Goal: Information Seeking & Learning: Learn about a topic

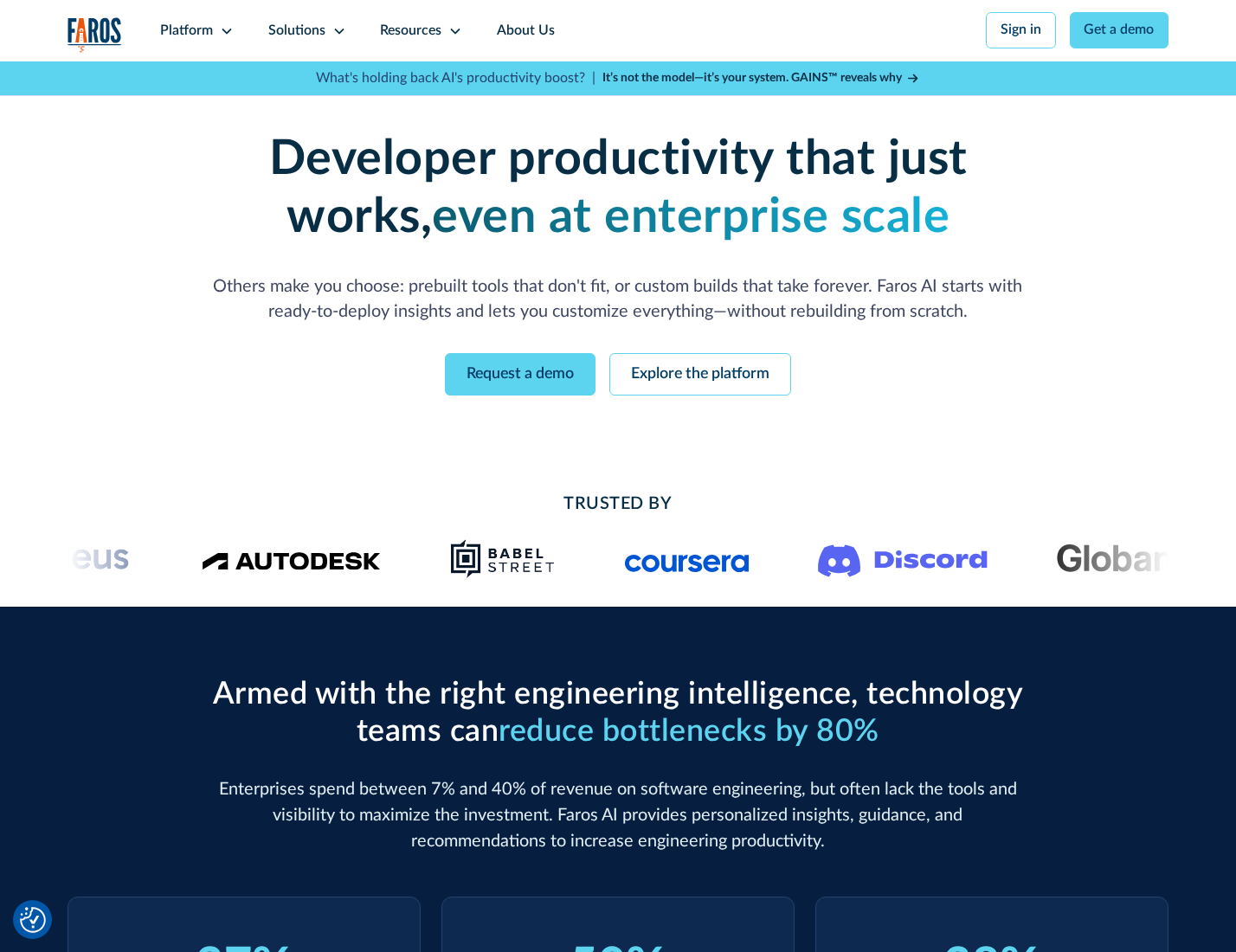
click at [224, 30] on icon at bounding box center [227, 31] width 14 height 14
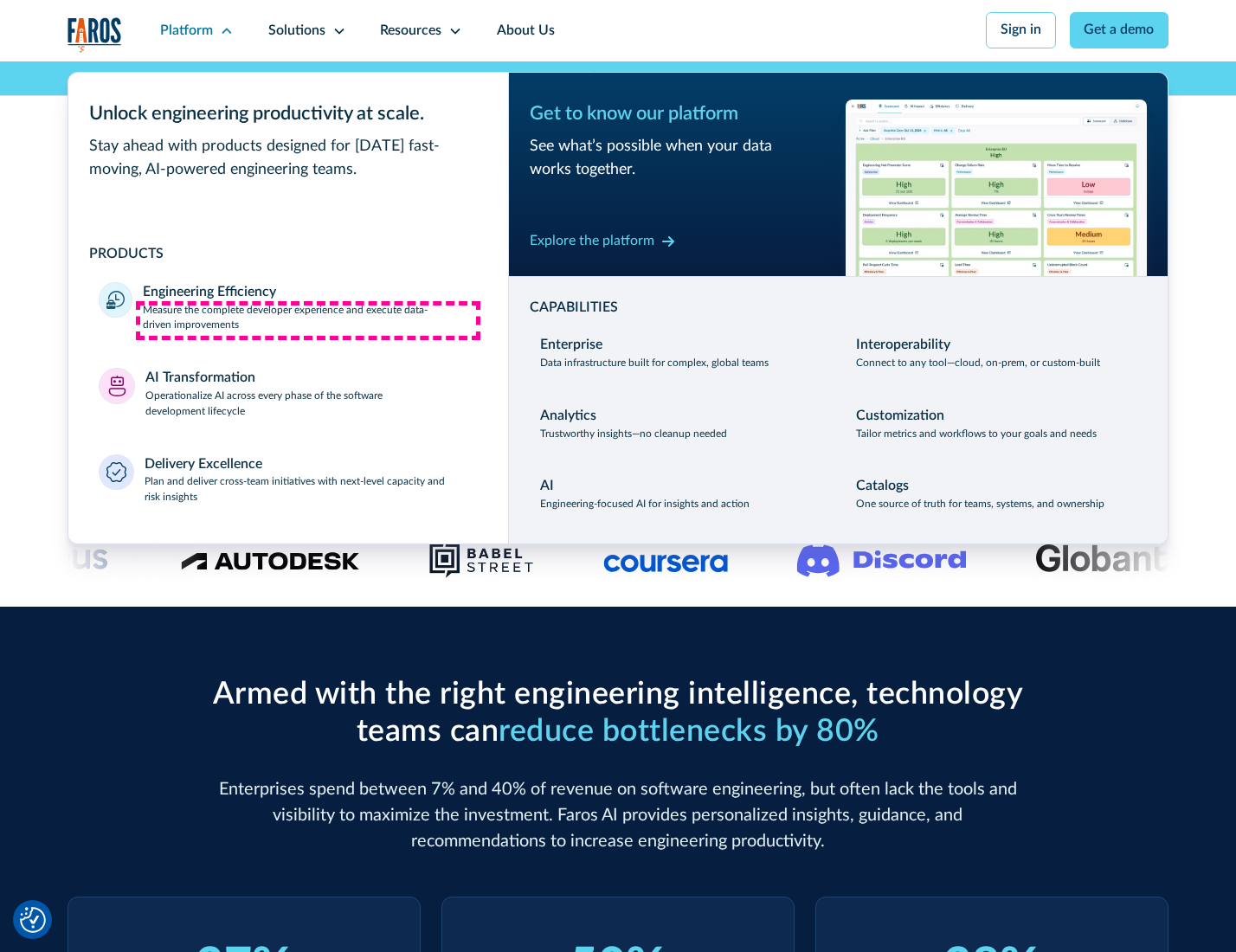
click at [308, 320] on p "Measure the complete developer experience and execute data-driven improvements" at bounding box center [310, 318] width 334 height 31
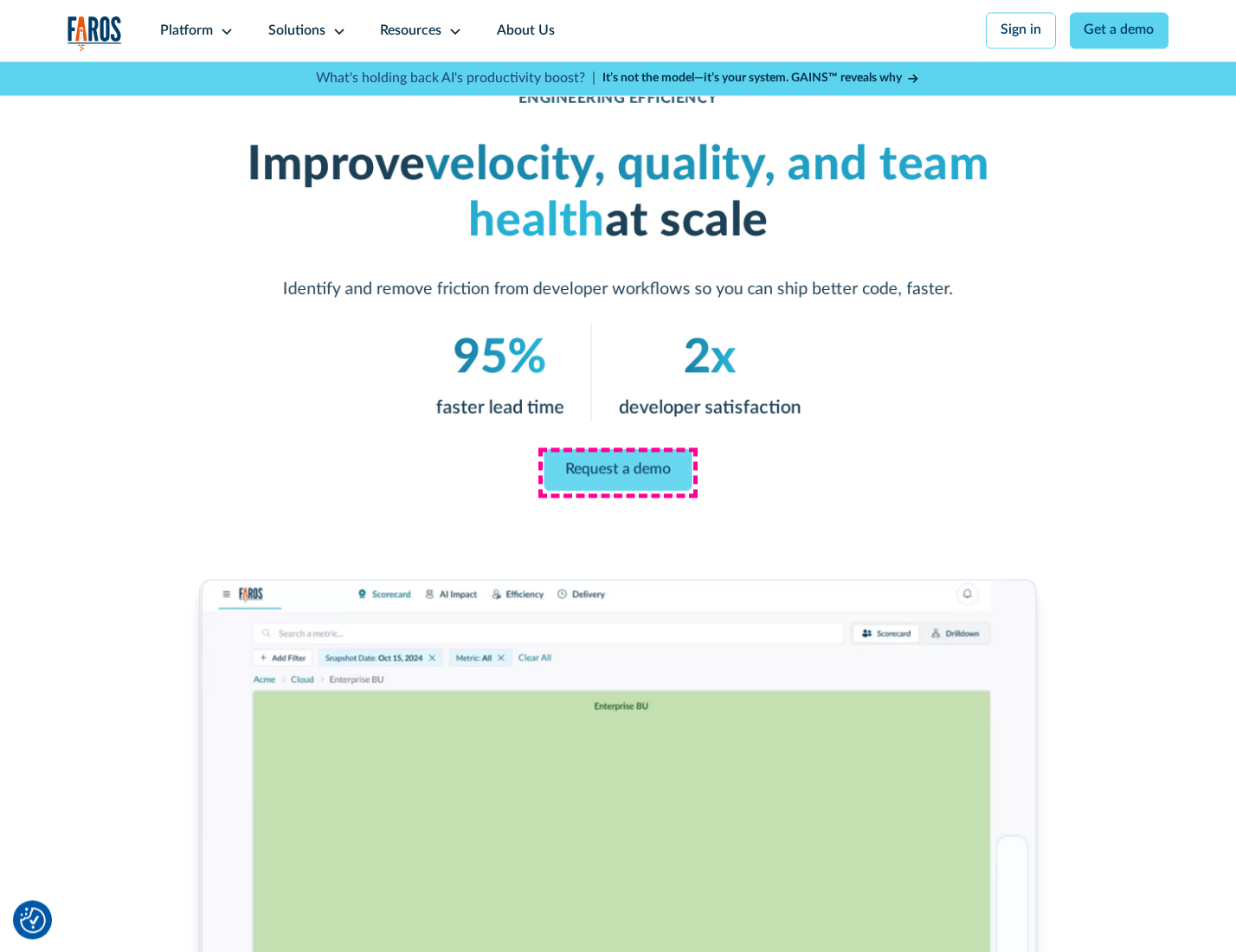
click at [617, 472] on link "Request a demo" at bounding box center [618, 470] width 148 height 42
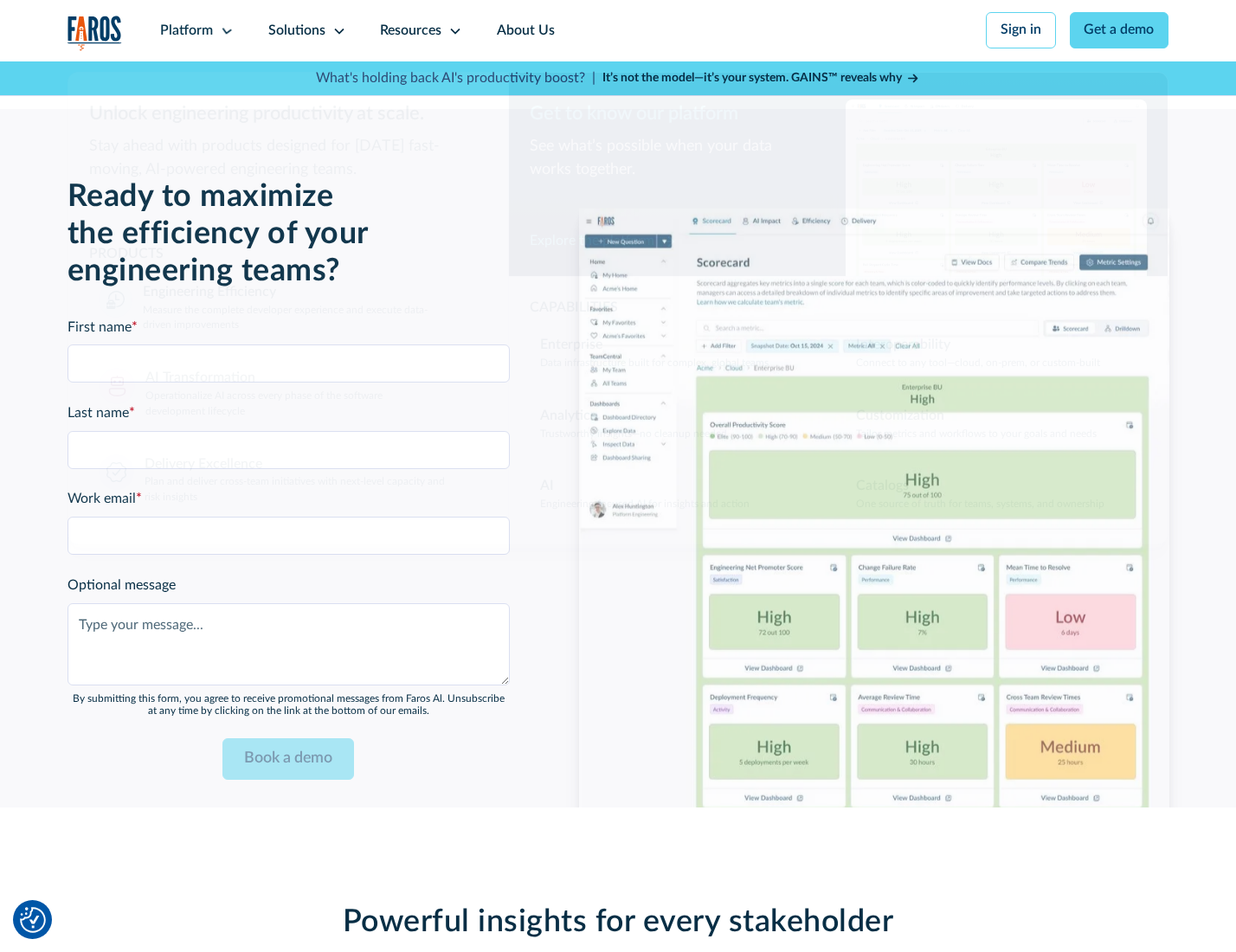
scroll to position [3767, 0]
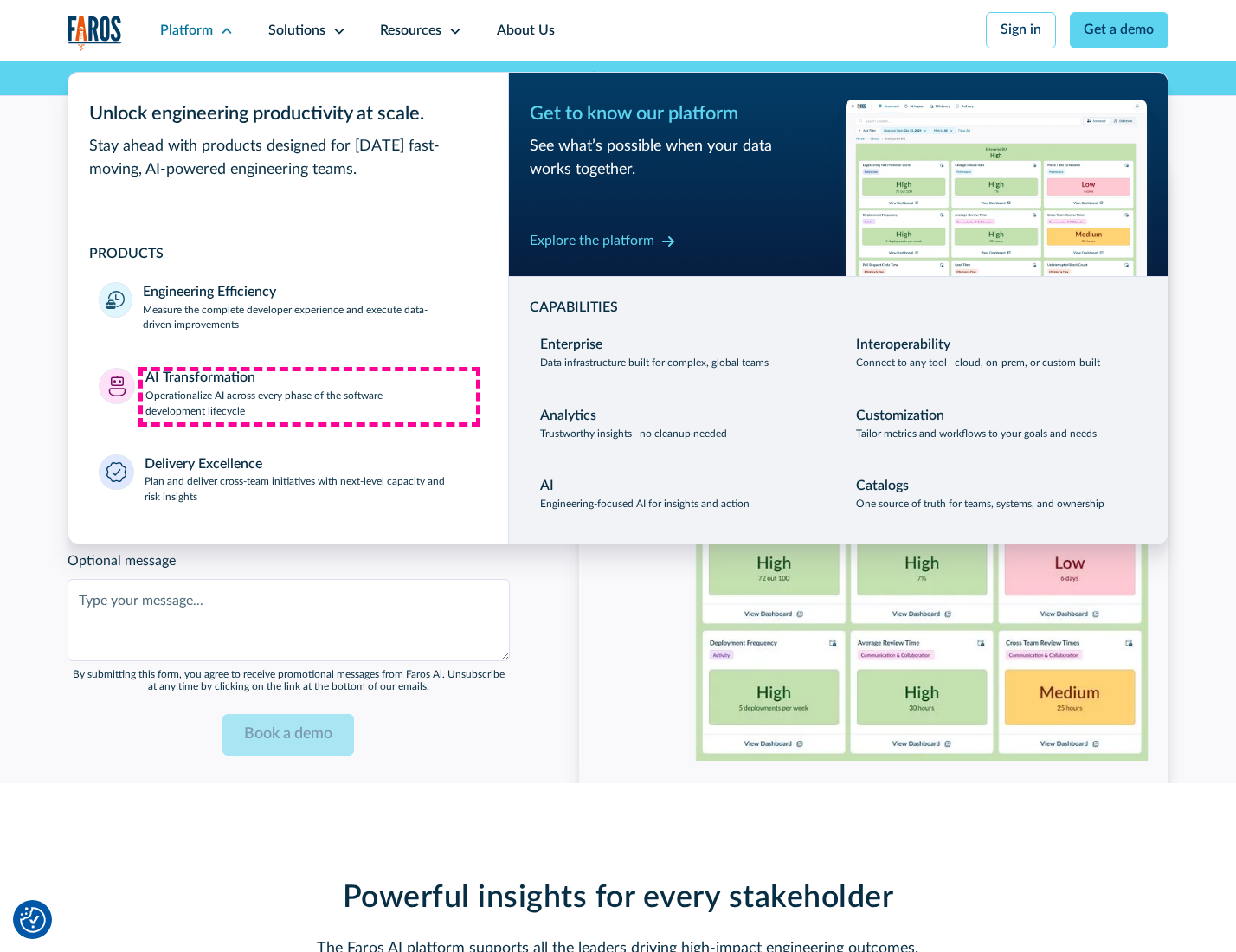
click at [309, 396] on p "Operationalize AI across every phase of the software development lifecycle" at bounding box center [312, 404] width 332 height 31
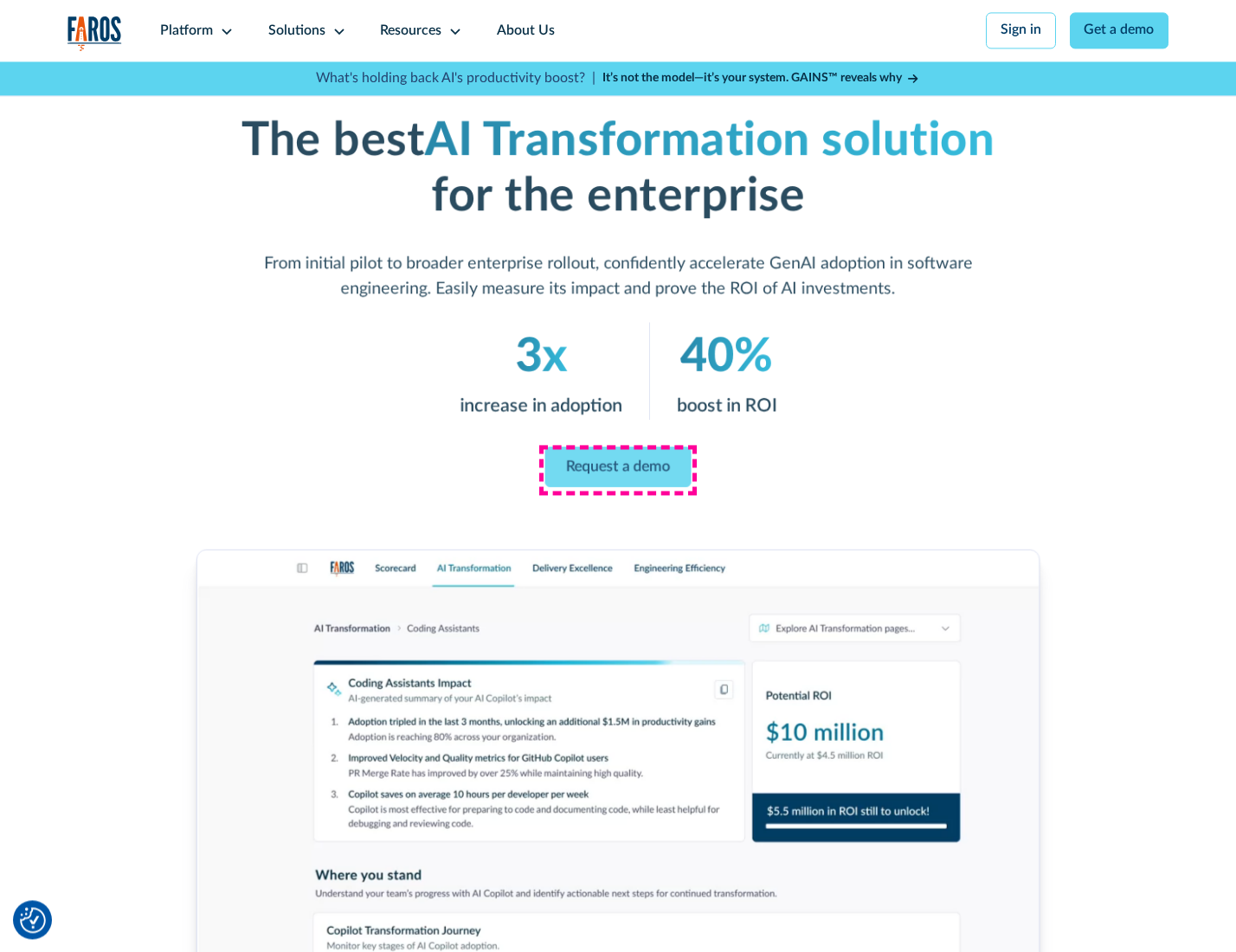
click at [617, 470] on link "Request a demo" at bounding box center [618, 466] width 146 height 41
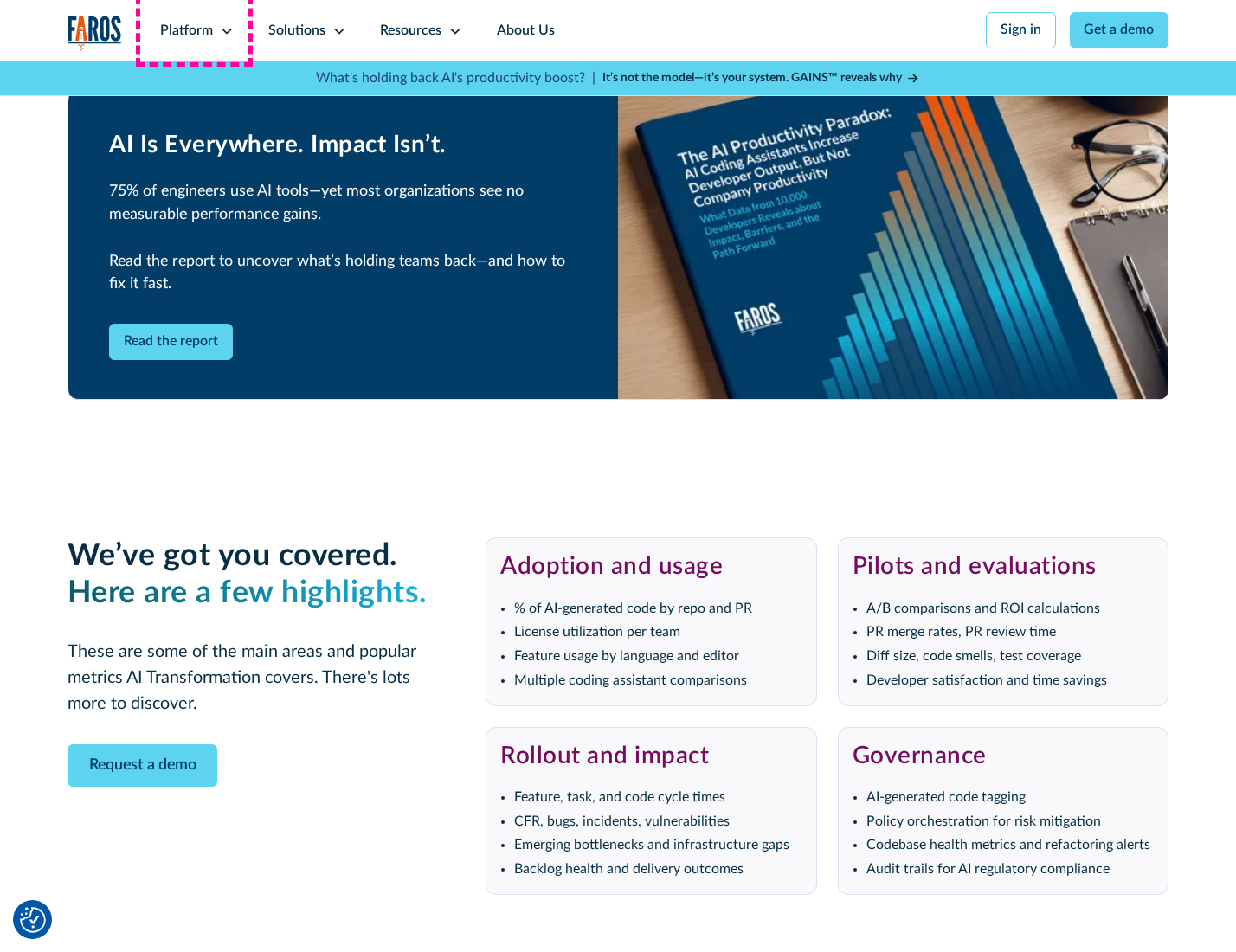
click at [194, 30] on div "Platform" at bounding box center [186, 31] width 53 height 21
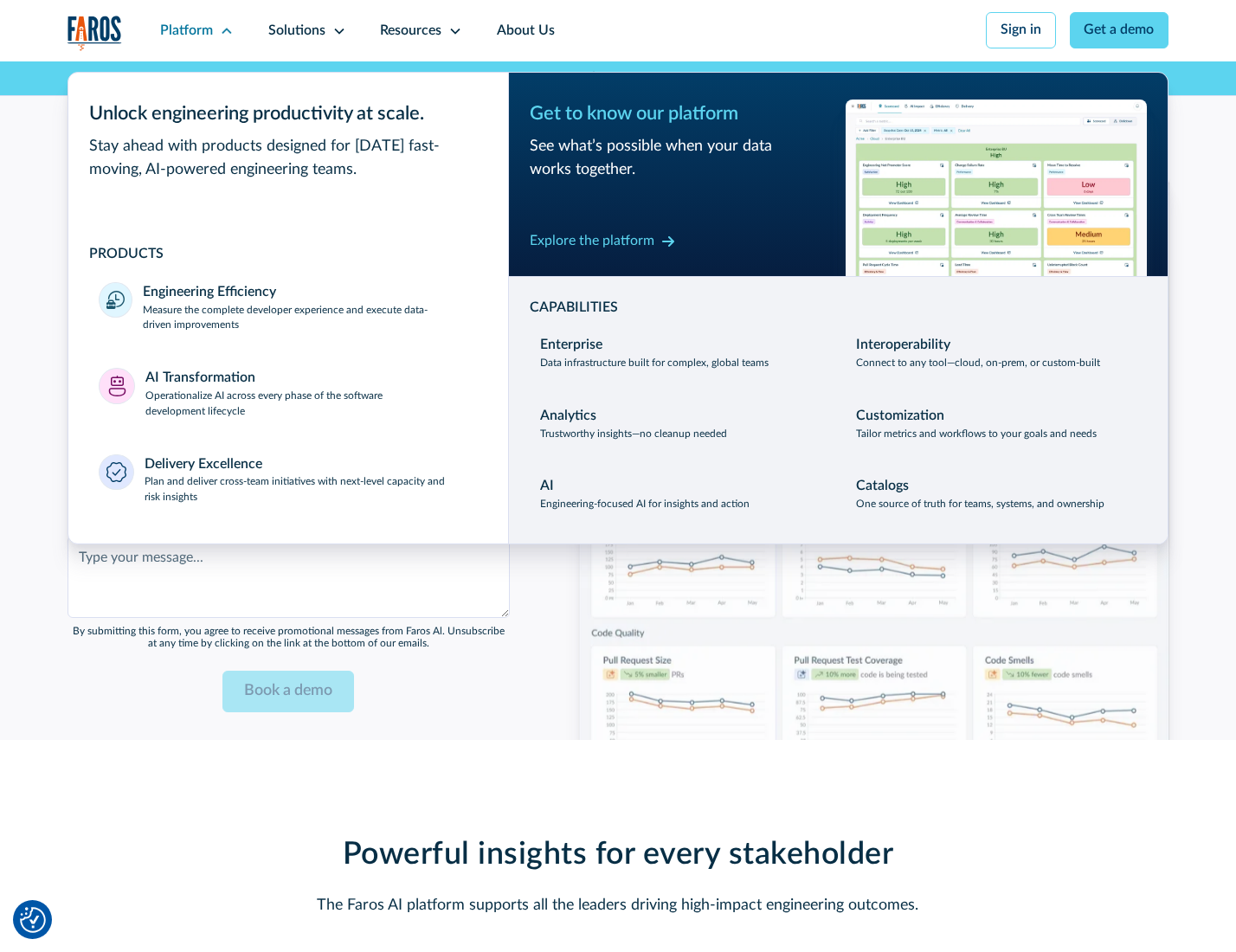
scroll to position [4184, 0]
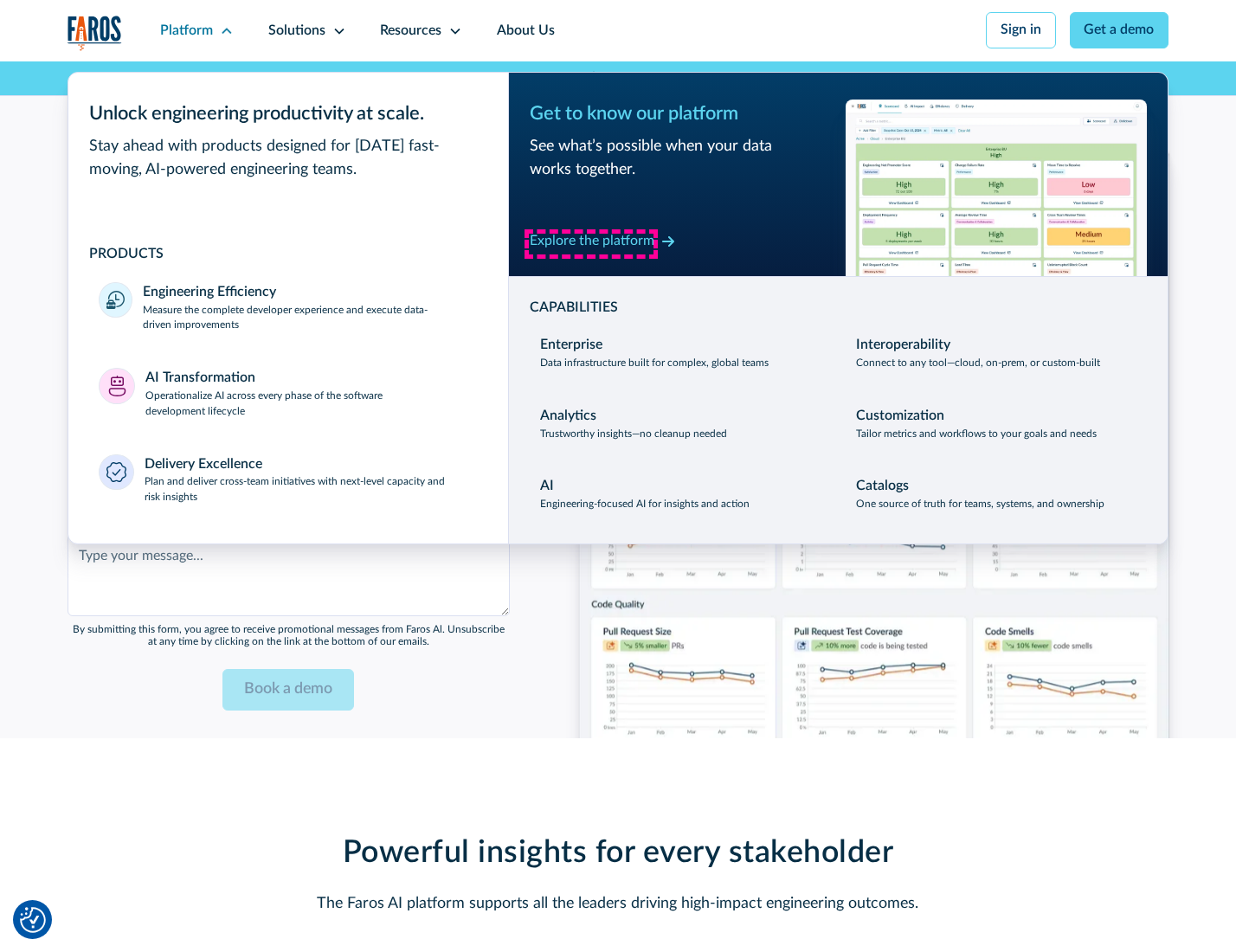
click at [591, 243] on div "Explore the platform" at bounding box center [592, 241] width 125 height 21
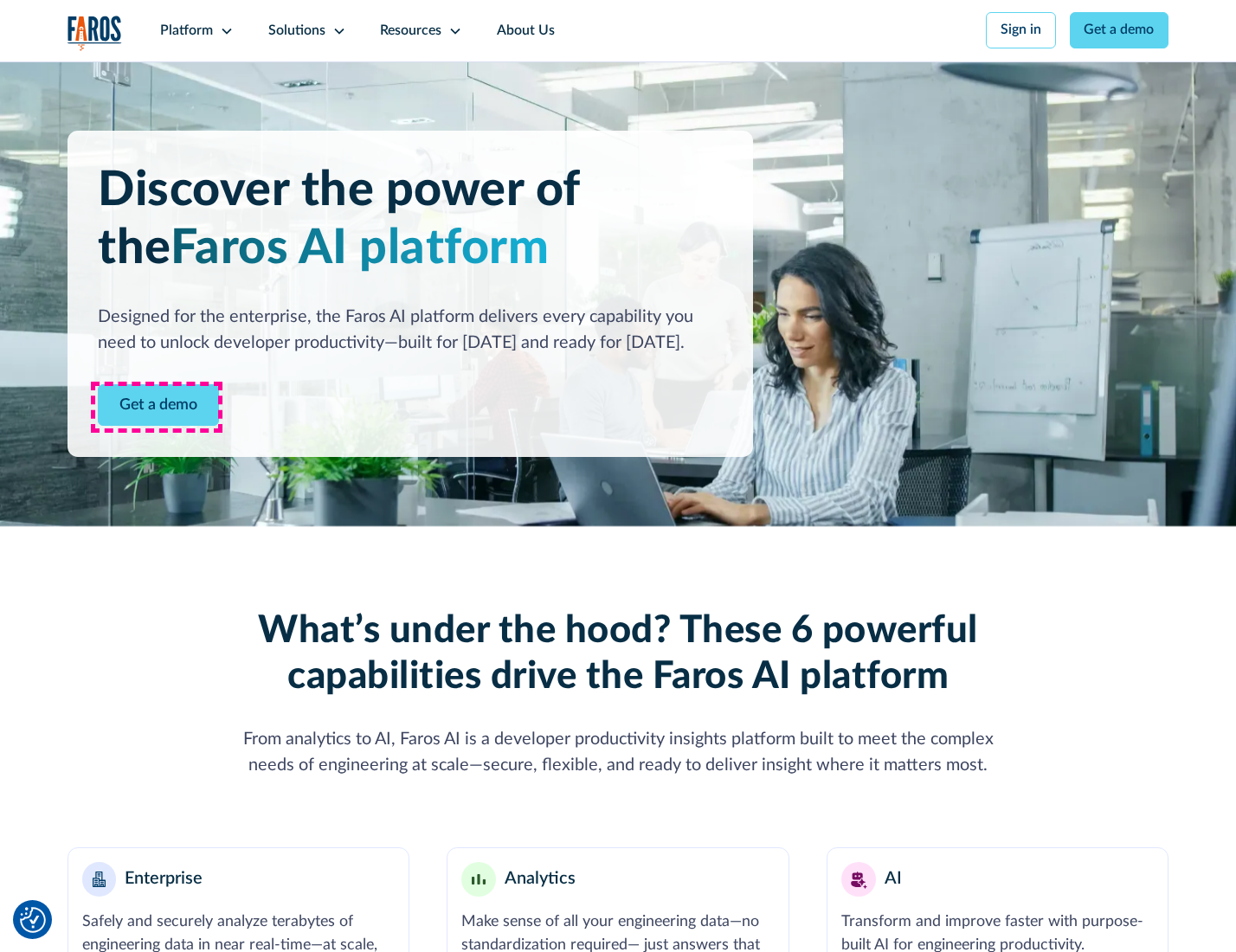
click at [157, 407] on link "Get a demo" at bounding box center [158, 405] width 121 height 42
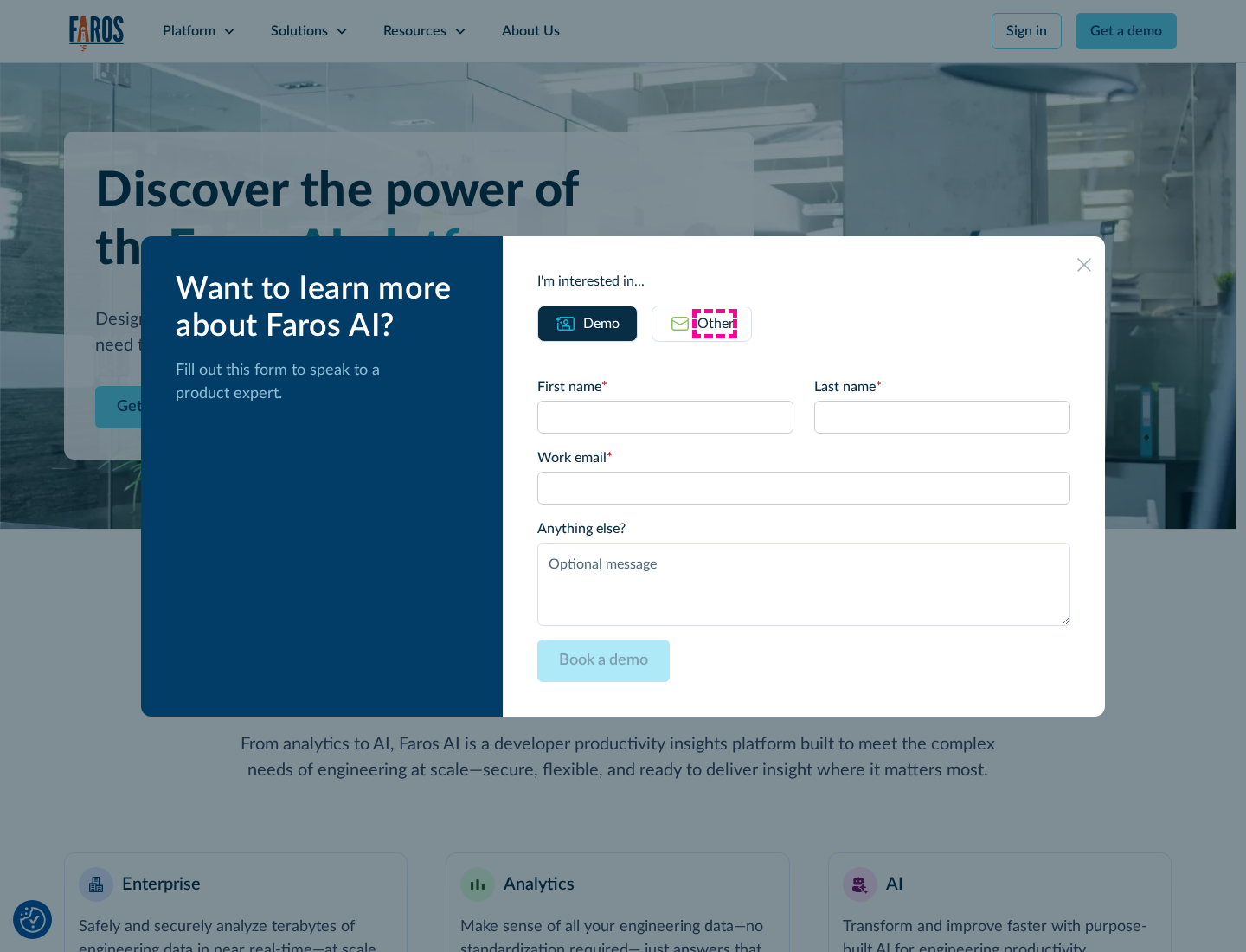
click at [715, 323] on div "Other" at bounding box center [716, 324] width 36 height 21
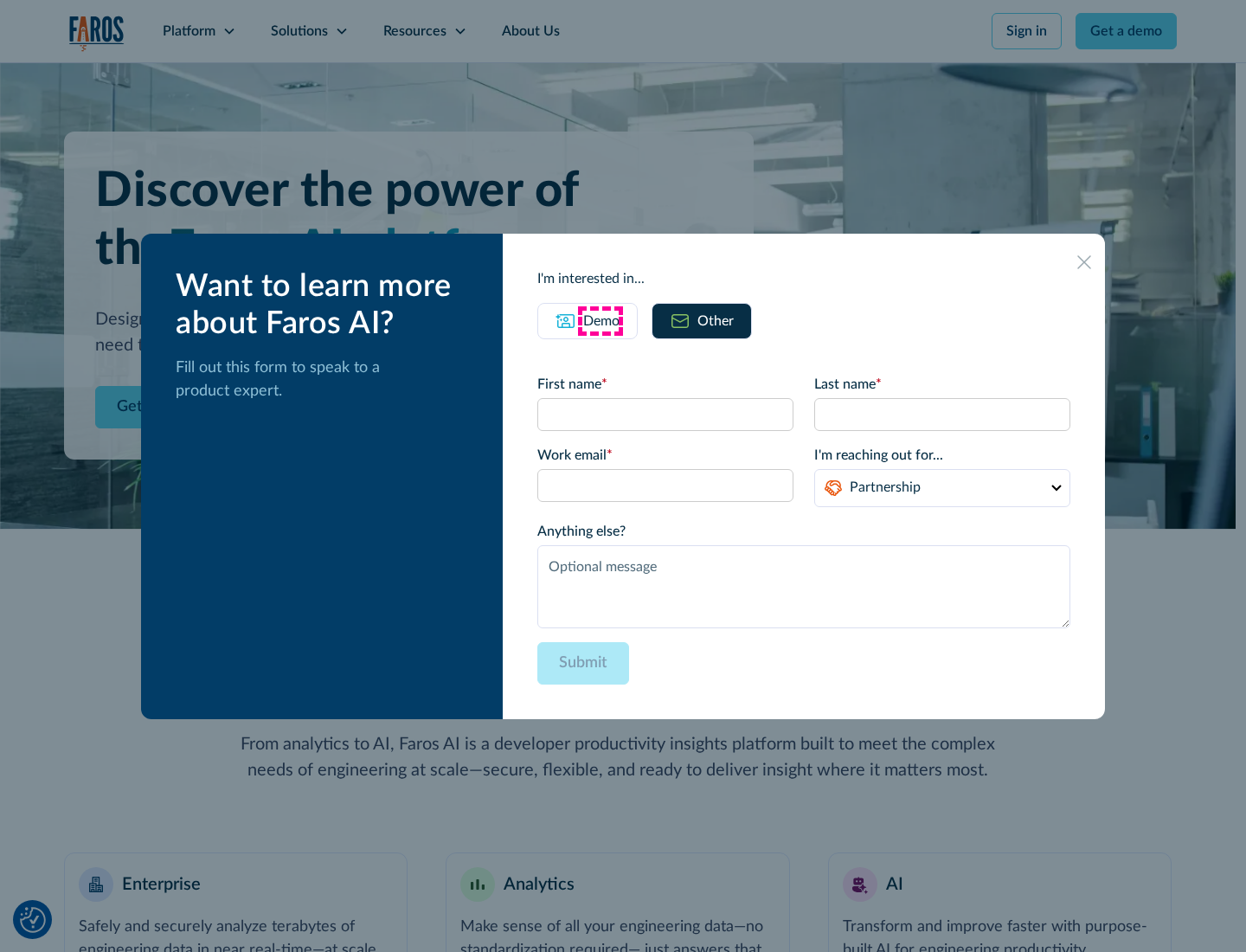
click at [600, 320] on div "Demo" at bounding box center [601, 321] width 36 height 21
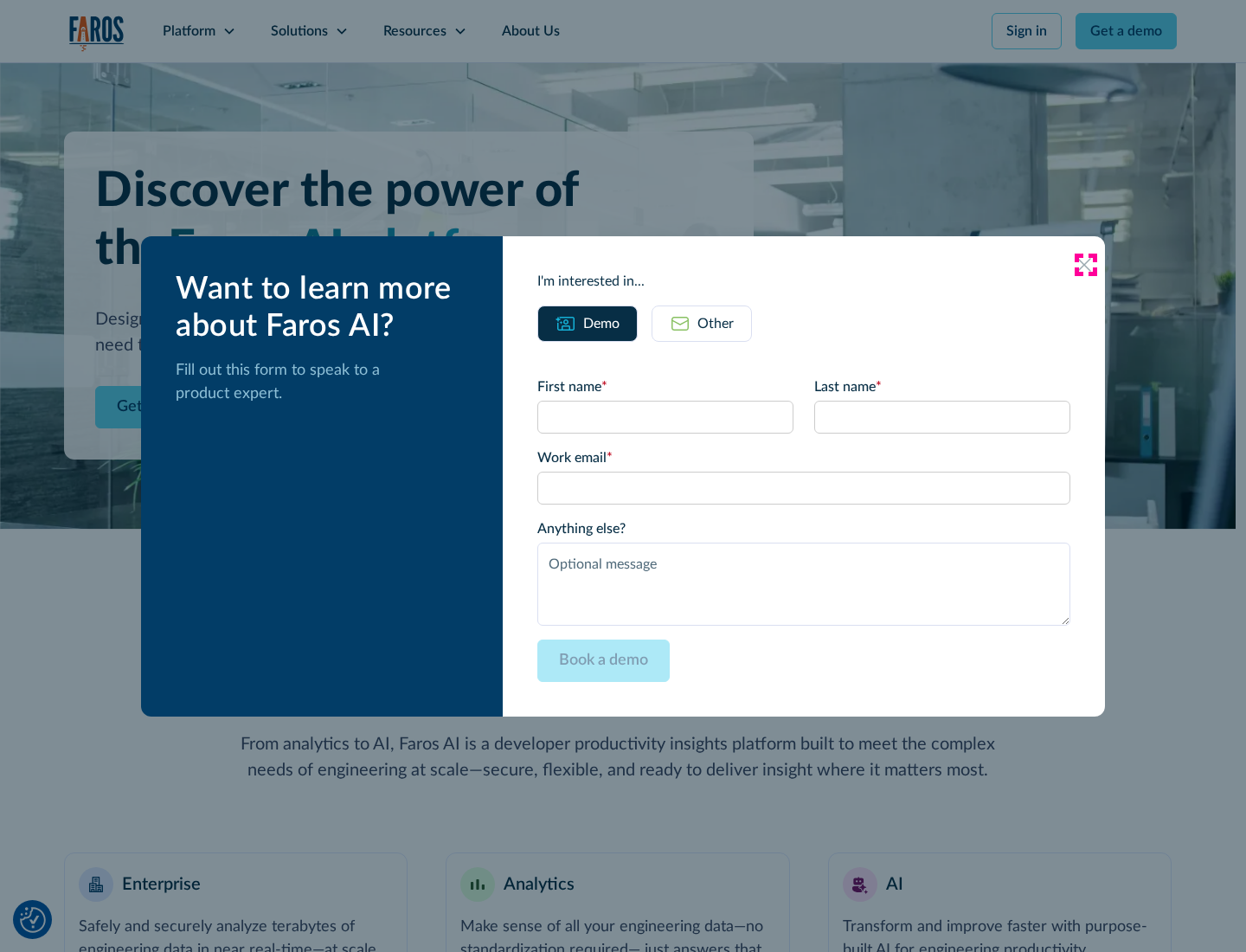
click at [1085, 264] on icon at bounding box center [1084, 265] width 14 height 14
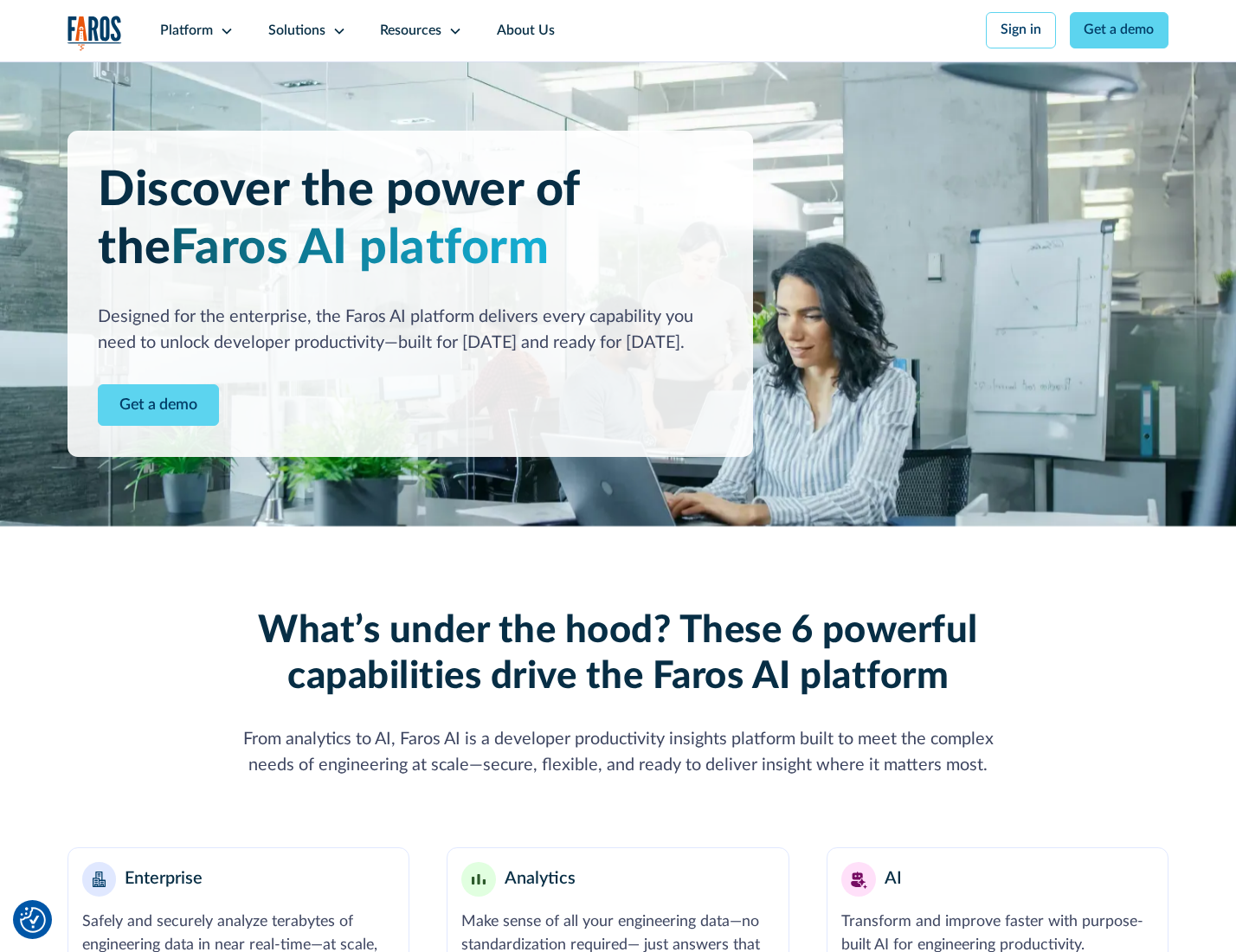
click at [224, 30] on icon at bounding box center [227, 31] width 14 height 14
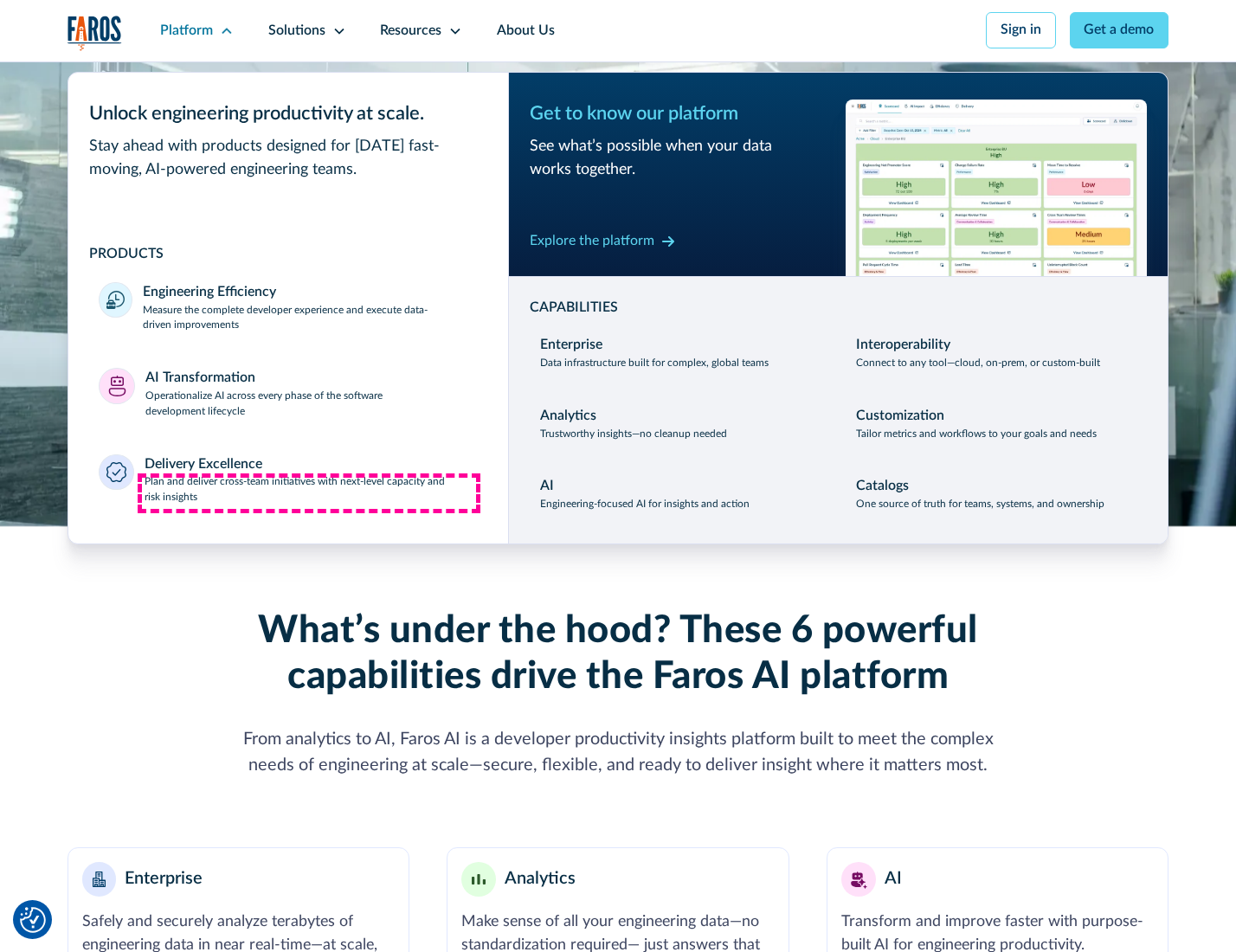
click at [309, 493] on p "Plan and deliver cross-team initiatives with next-level capacity and risk insig…" at bounding box center [311, 490] width 333 height 31
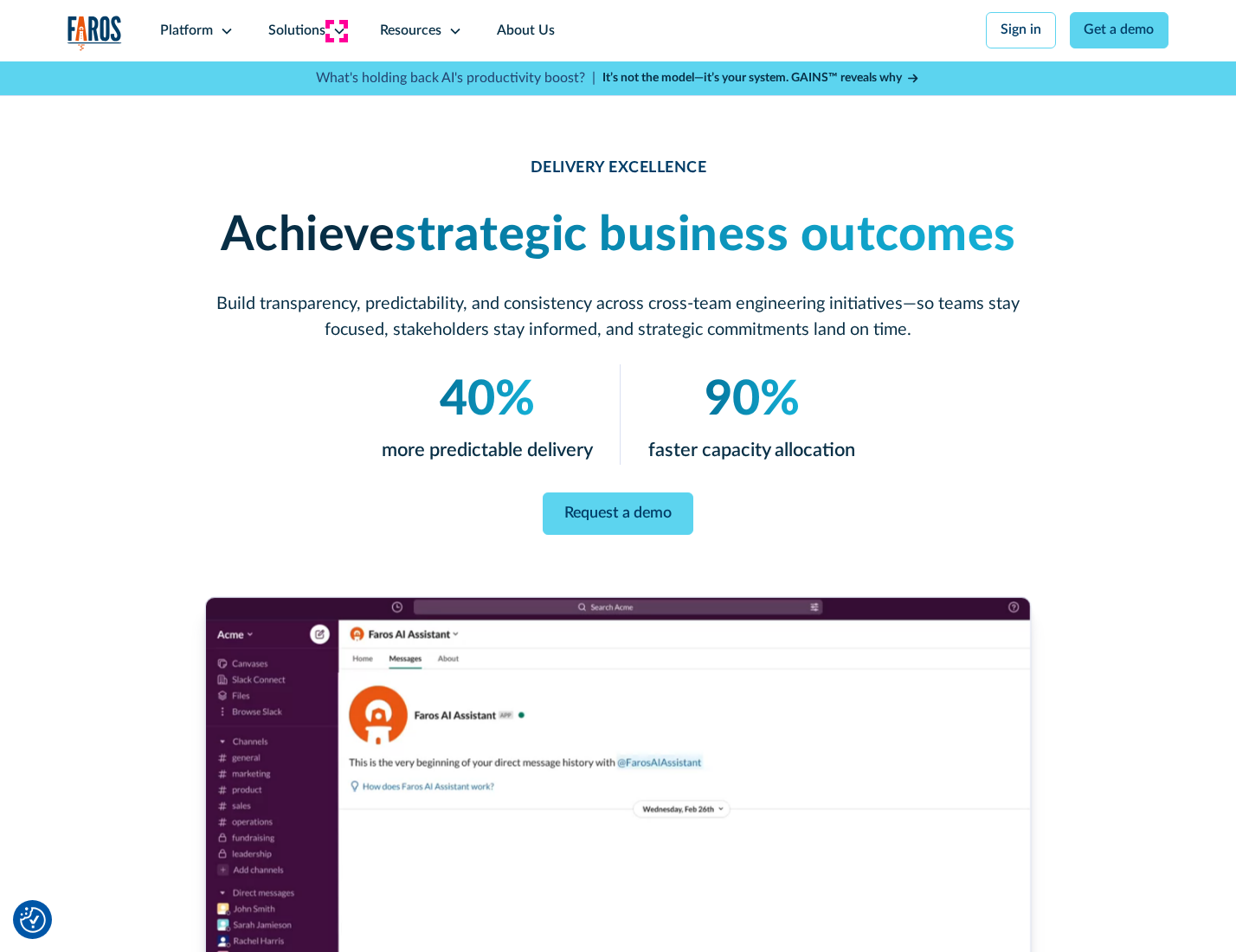
click at [336, 30] on icon at bounding box center [339, 31] width 14 height 14
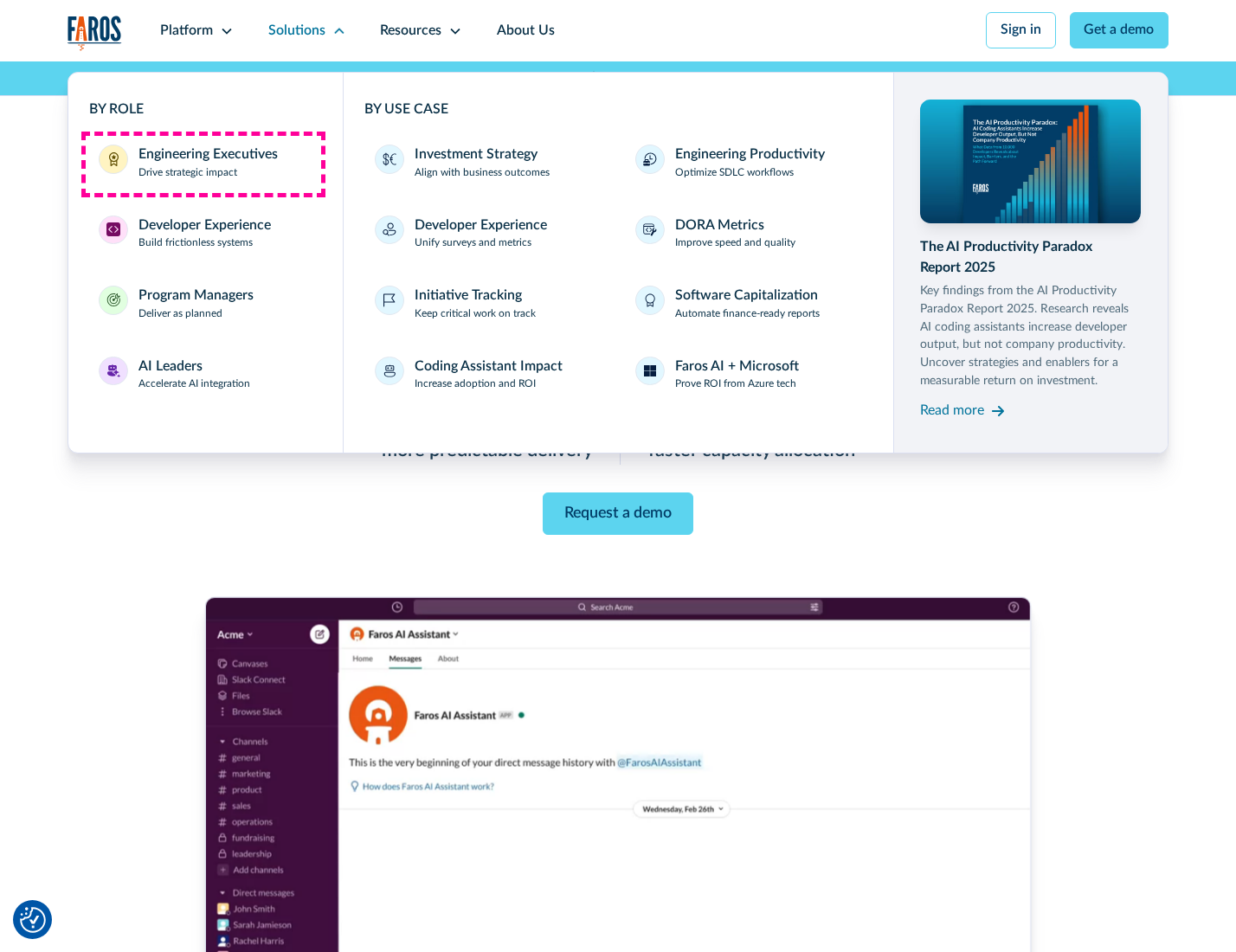
click at [203, 164] on div "Engineering Executives" at bounding box center [208, 155] width 139 height 21
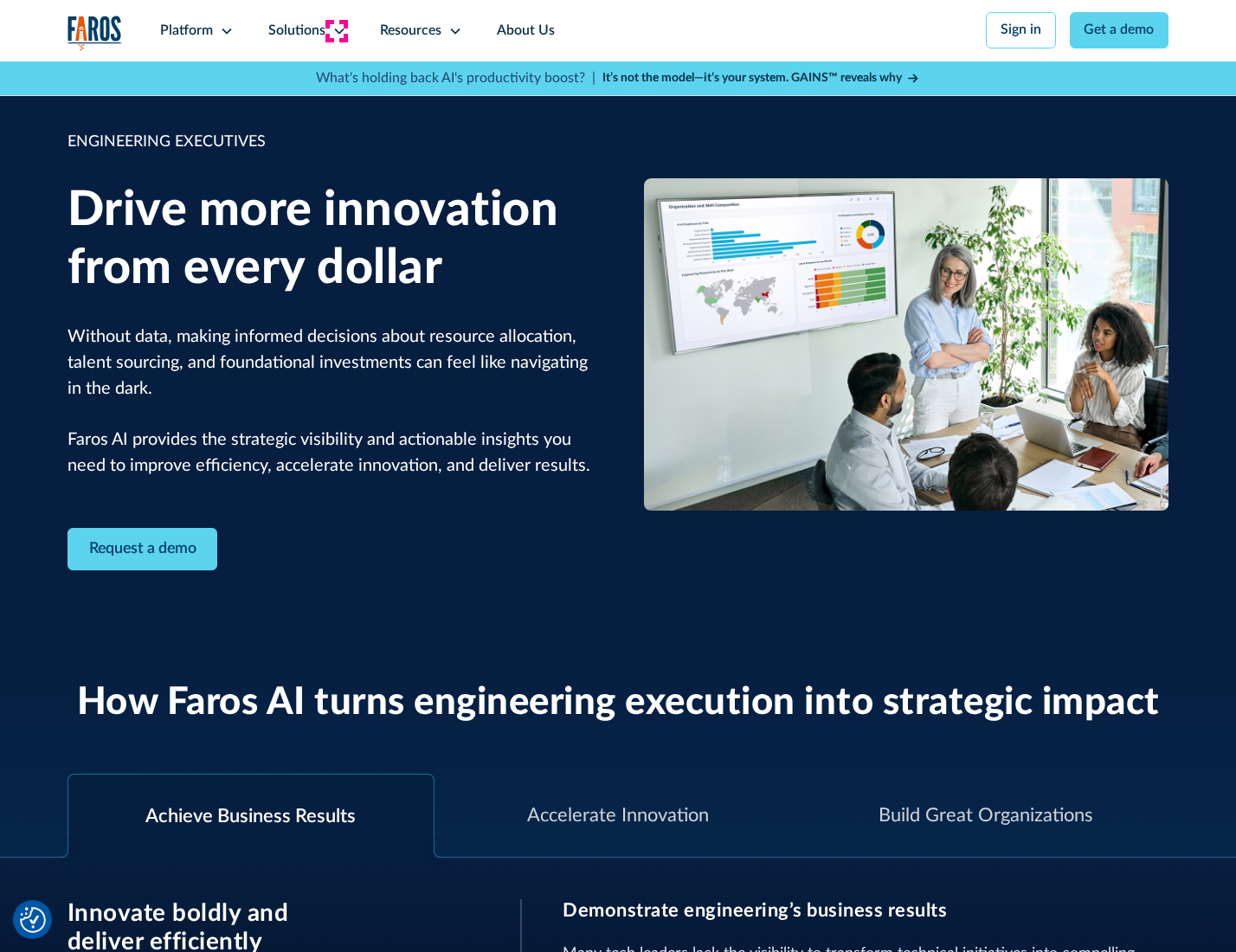
click at [336, 30] on icon at bounding box center [339, 31] width 14 height 14
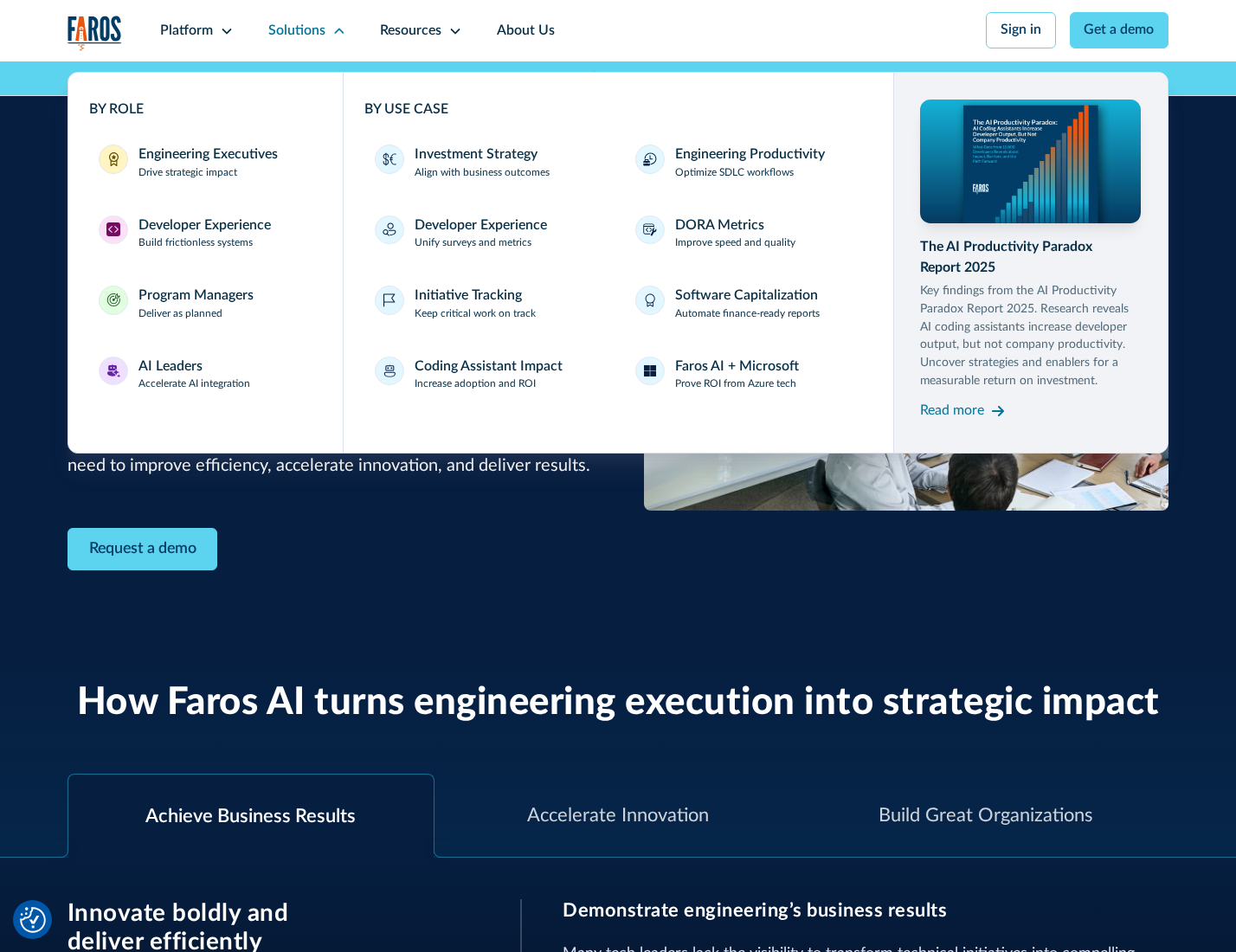
click at [203, 227] on div "Developer Experience" at bounding box center [204, 226] width 132 height 21
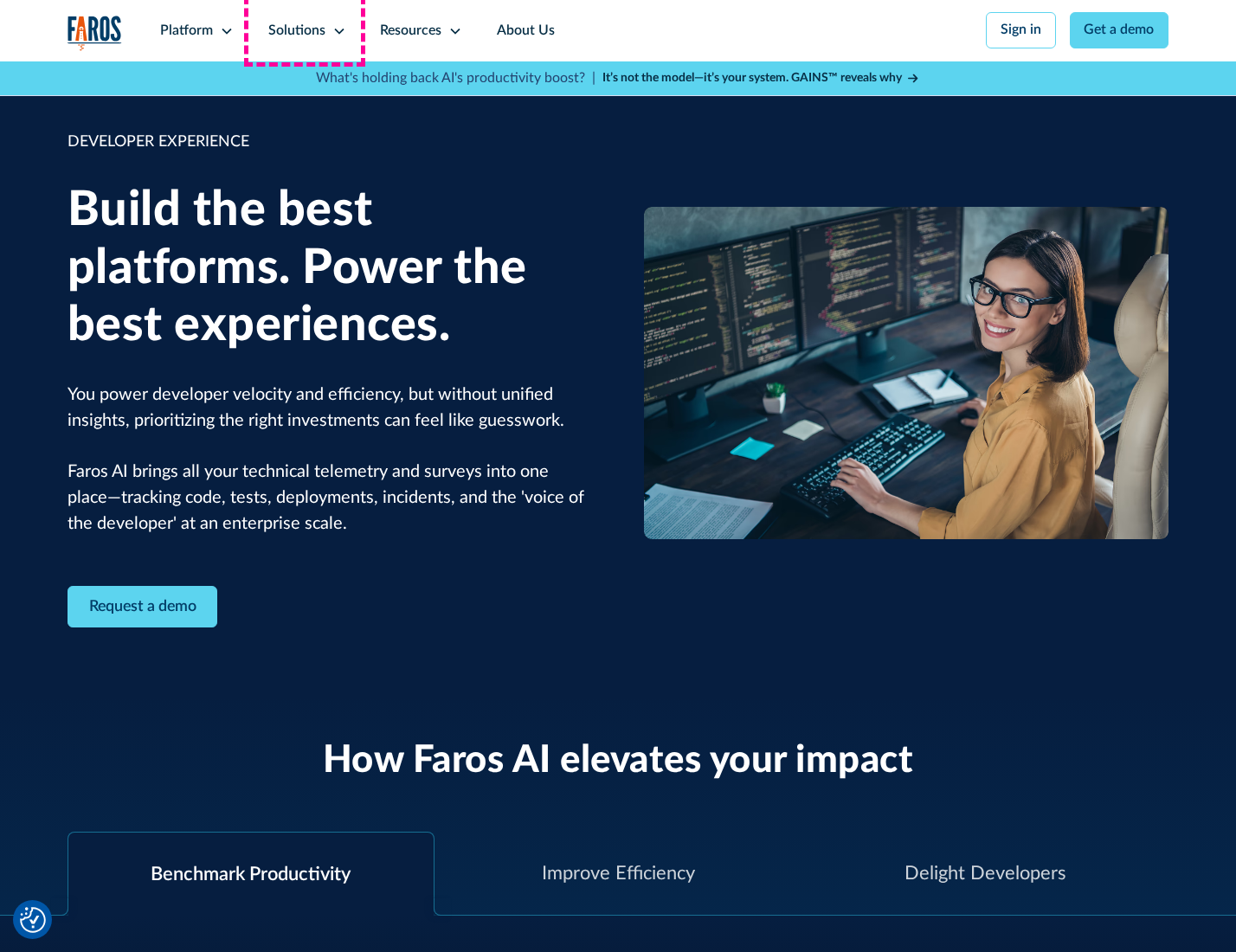
click at [305, 30] on div "Solutions" at bounding box center [297, 31] width 57 height 21
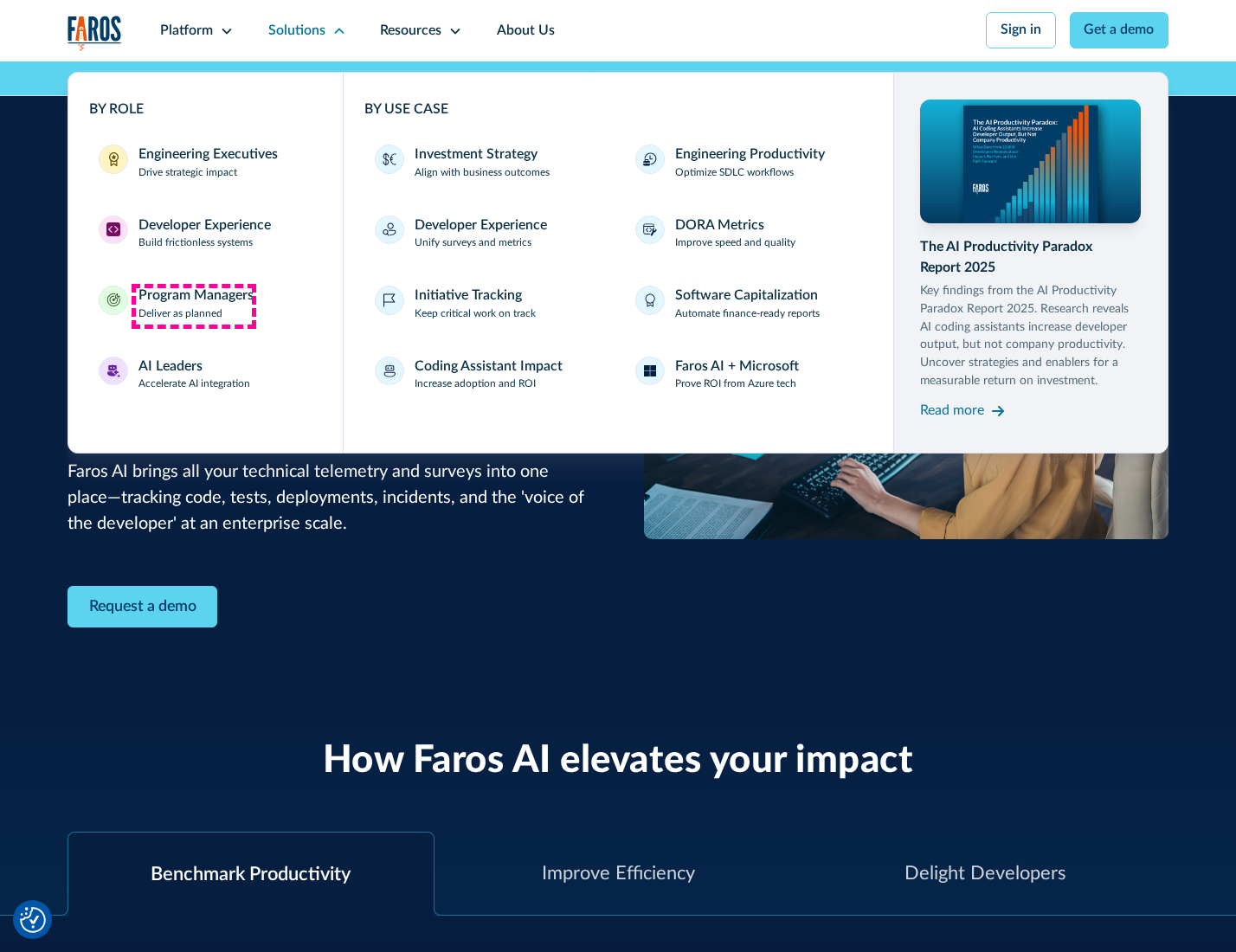
click at [193, 306] on div "Program Managers" at bounding box center [196, 296] width 115 height 21
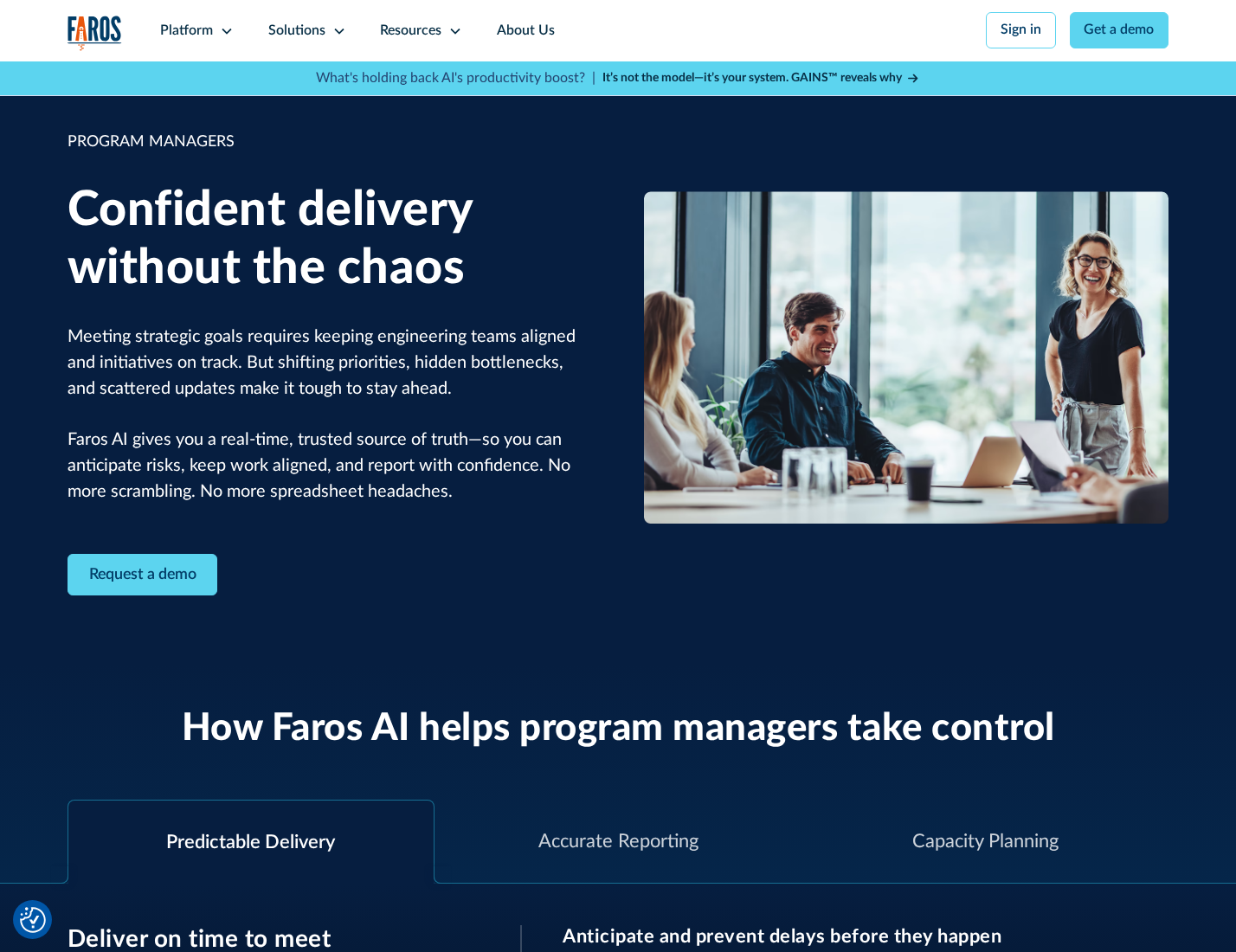
click at [336, 31] on icon at bounding box center [339, 31] width 14 height 14
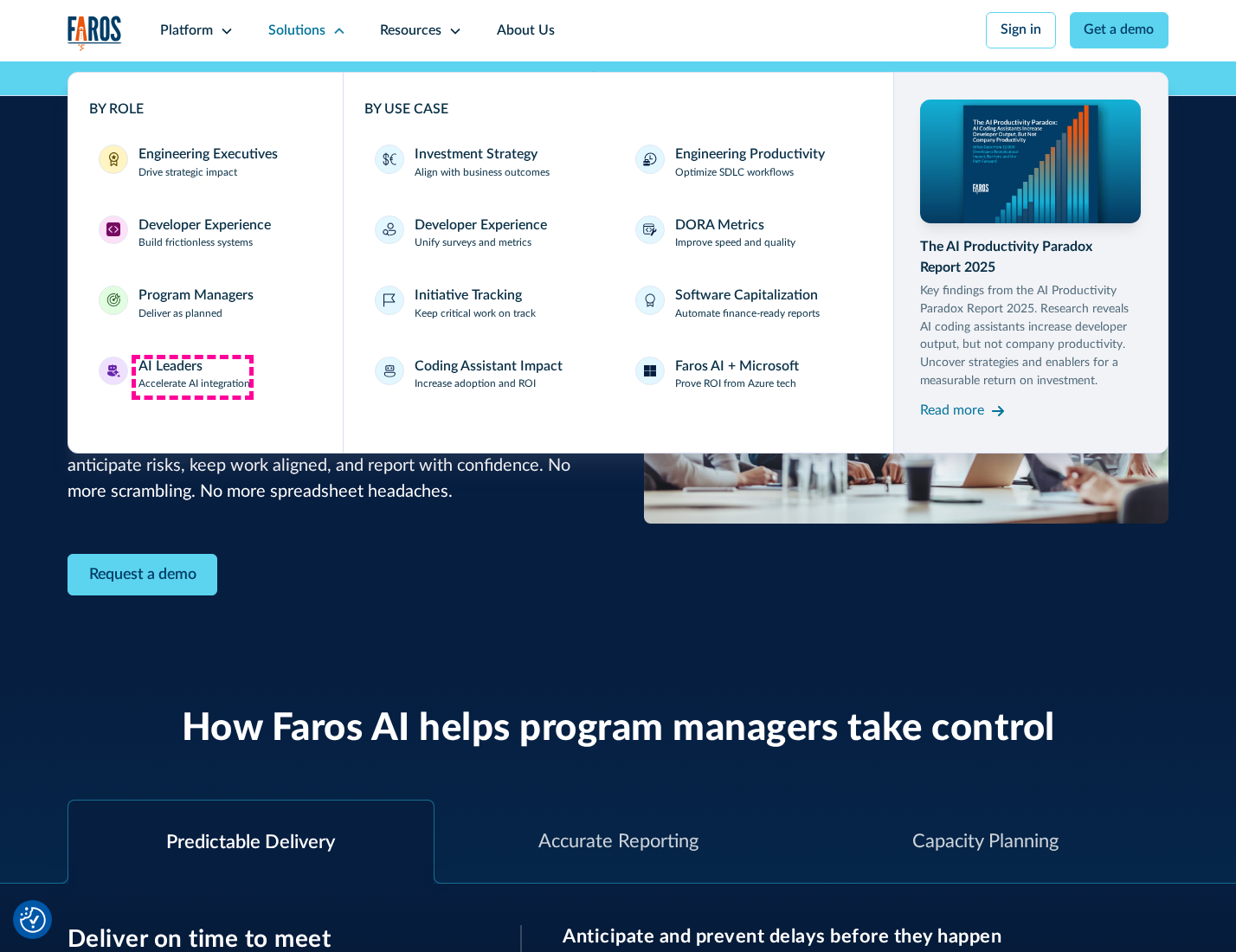
click at [192, 376] on div "AI Leaders" at bounding box center [171, 367] width 64 height 21
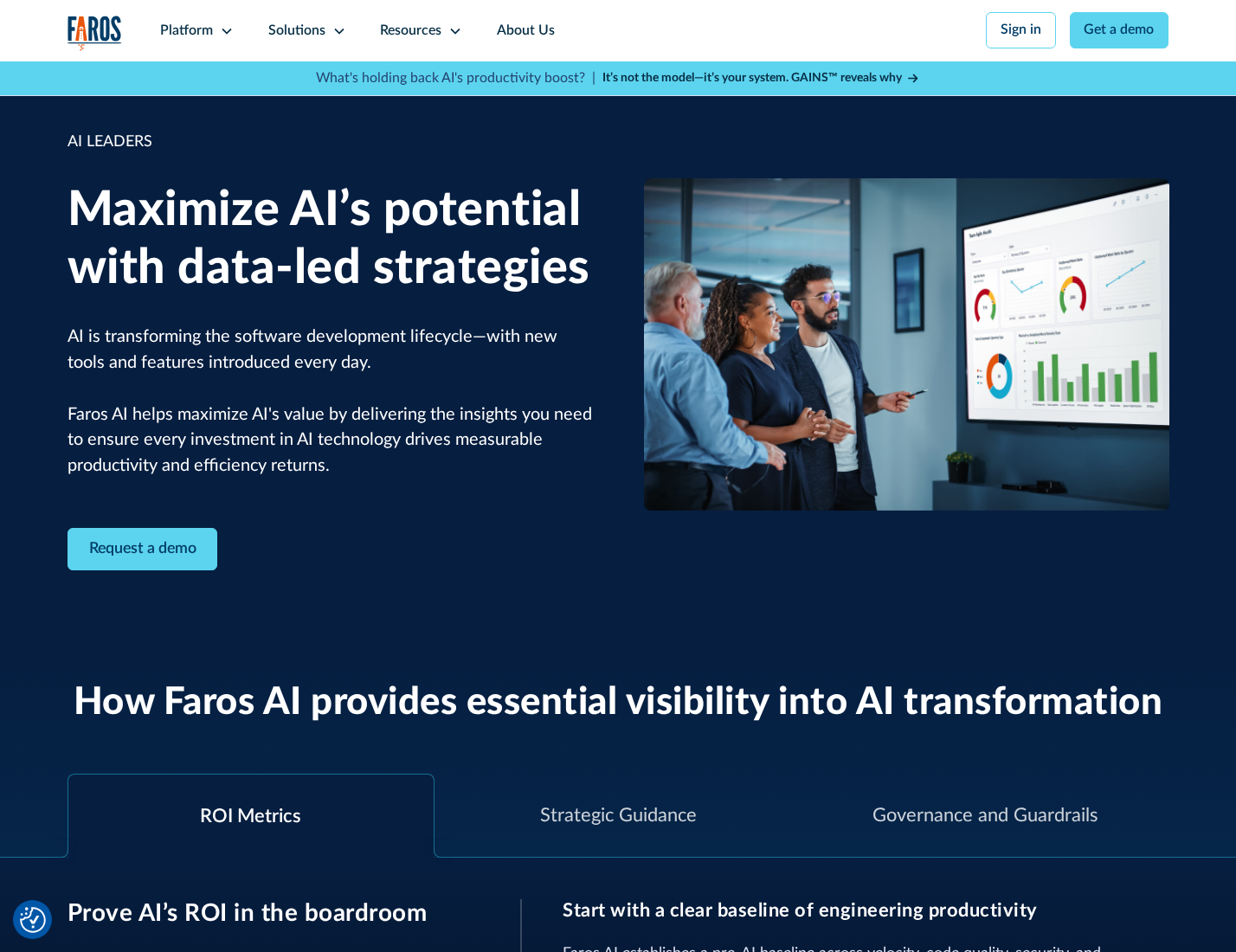
click at [336, 30] on icon at bounding box center [339, 31] width 14 height 14
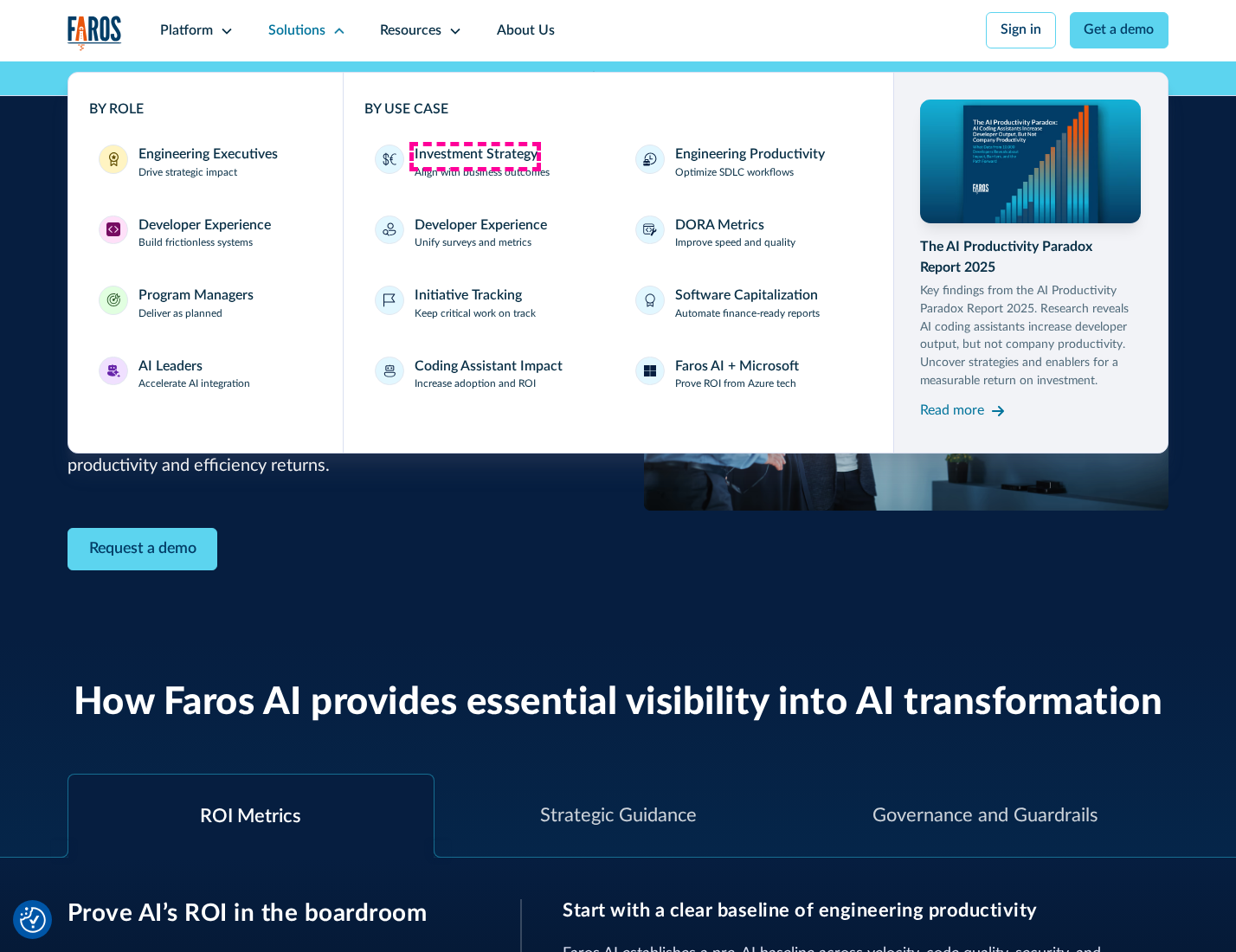
click at [474, 156] on div "Investment Strategy" at bounding box center [476, 155] width 123 height 21
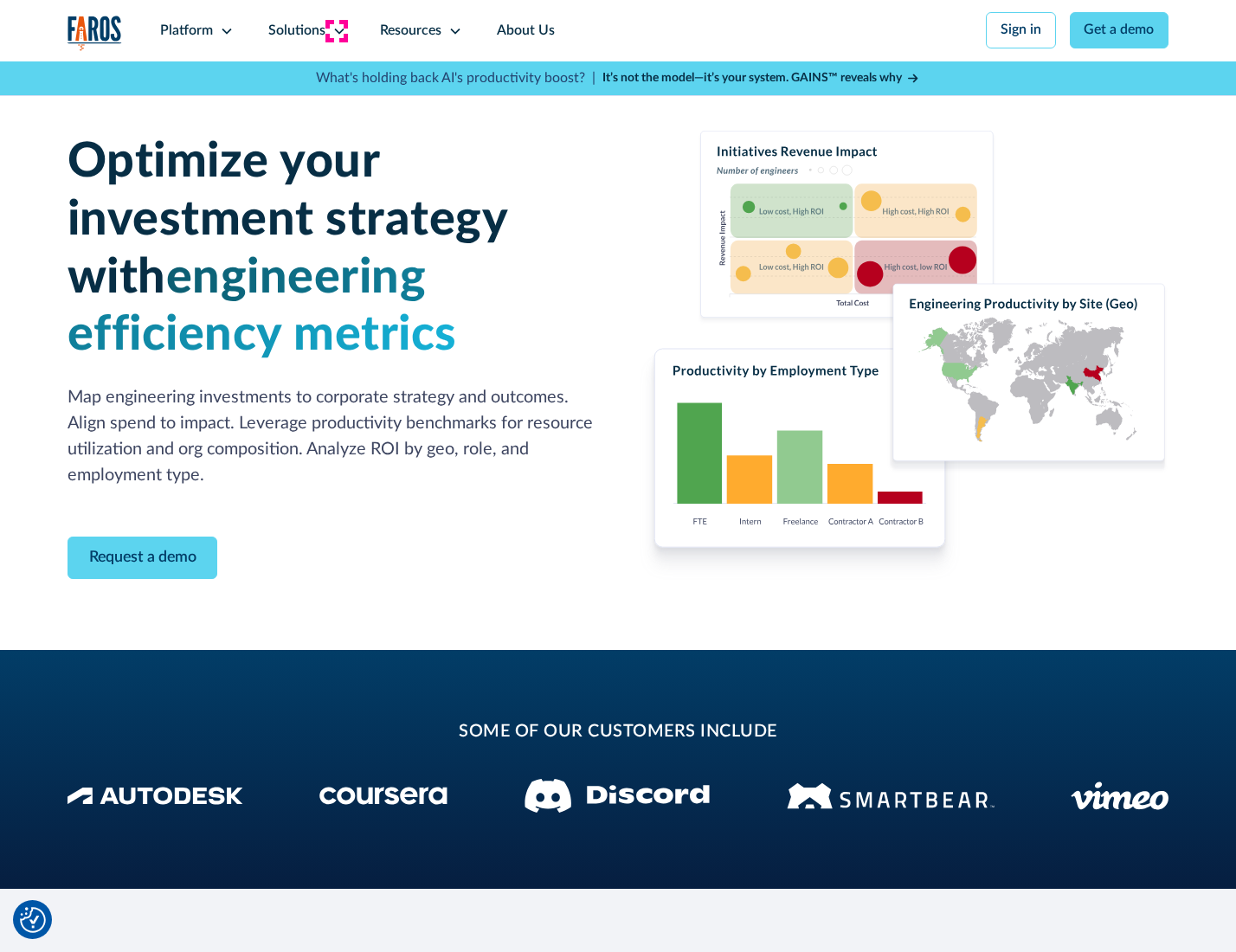
click at [336, 30] on icon at bounding box center [339, 31] width 14 height 14
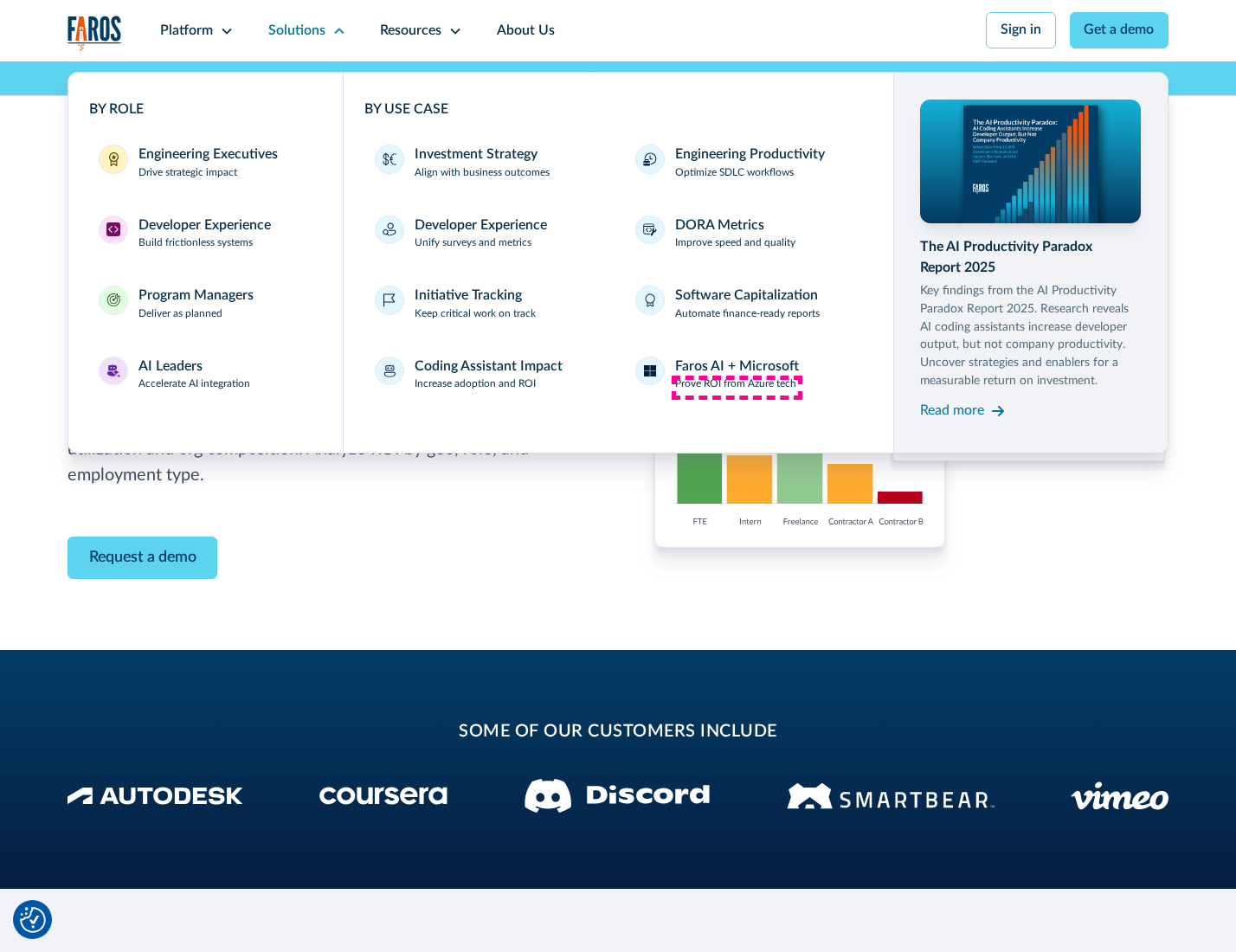
click at [737, 387] on p "Prove ROI from Azure tech" at bounding box center [736, 384] width 121 height 16
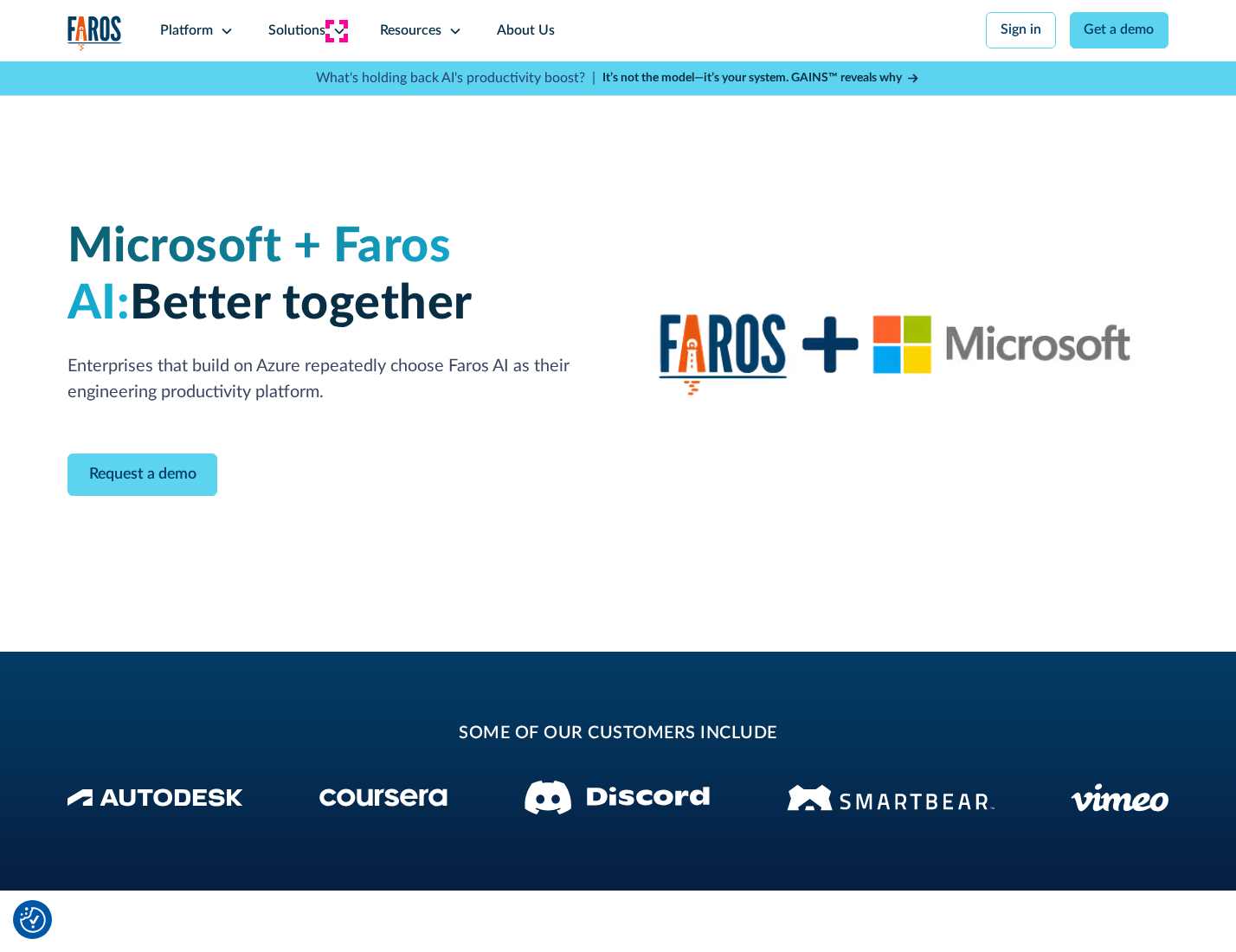
click at [336, 30] on icon at bounding box center [339, 31] width 14 height 14
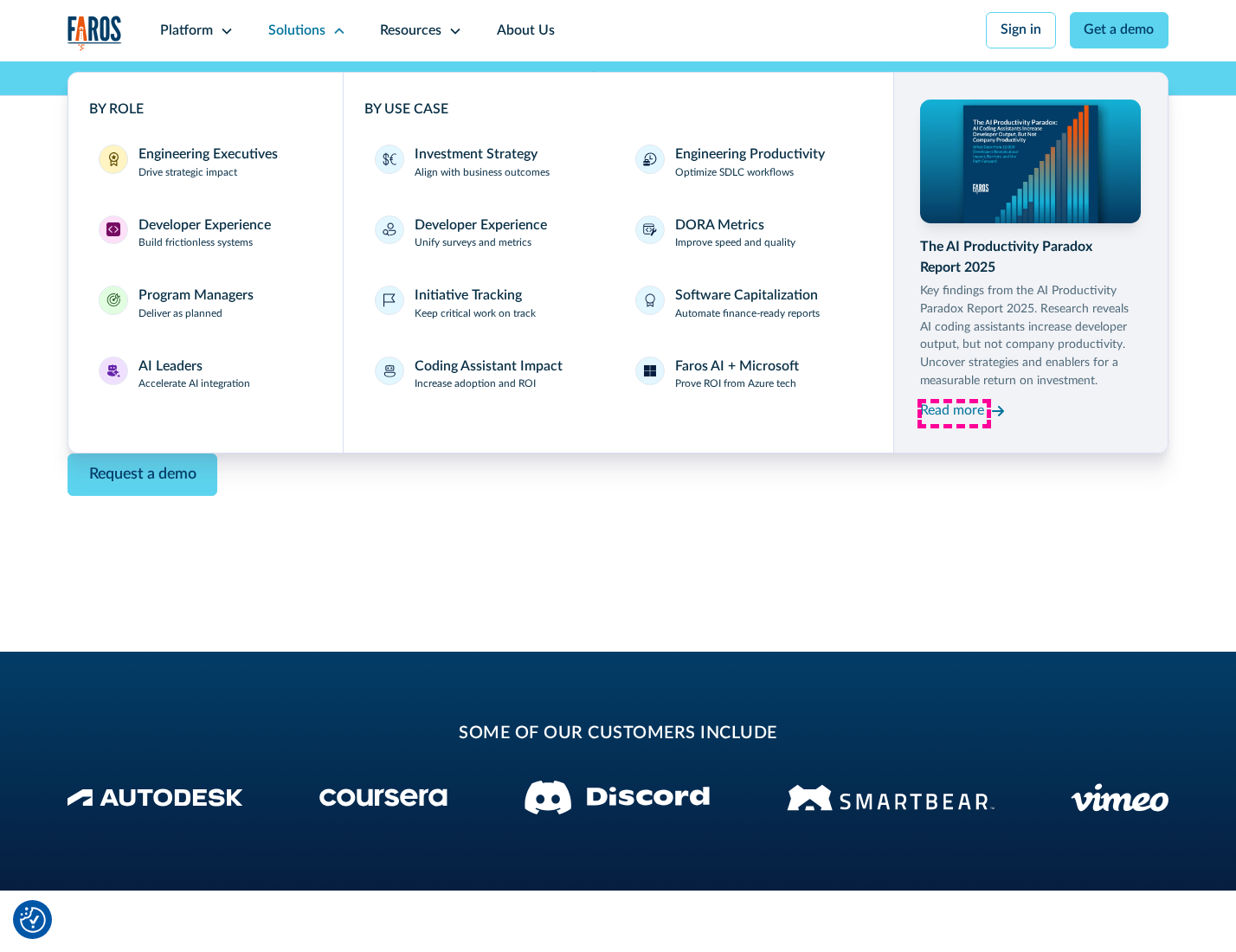
click at [954, 414] on div "Read more" at bounding box center [952, 411] width 64 height 21
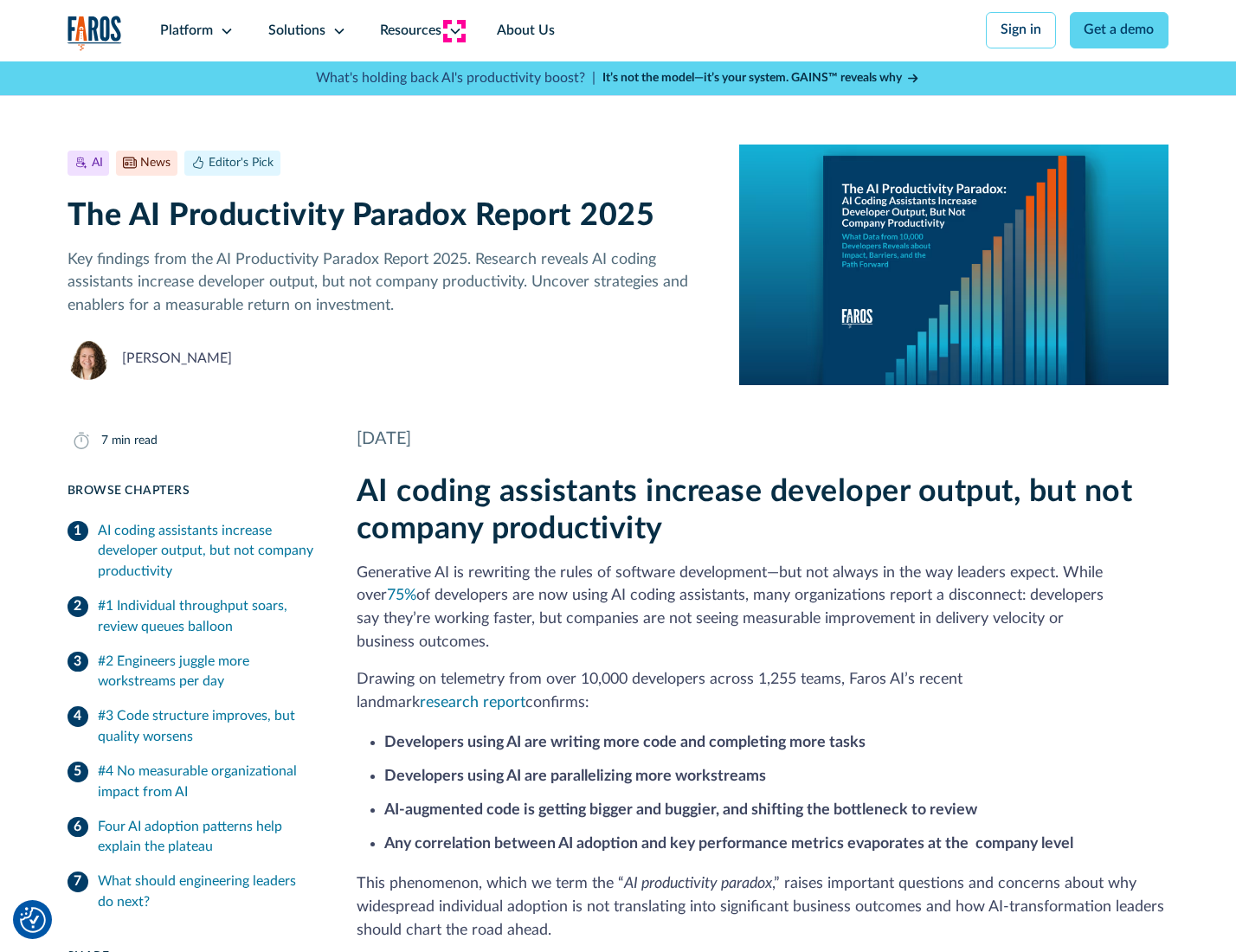
click at [454, 30] on icon at bounding box center [455, 31] width 14 height 14
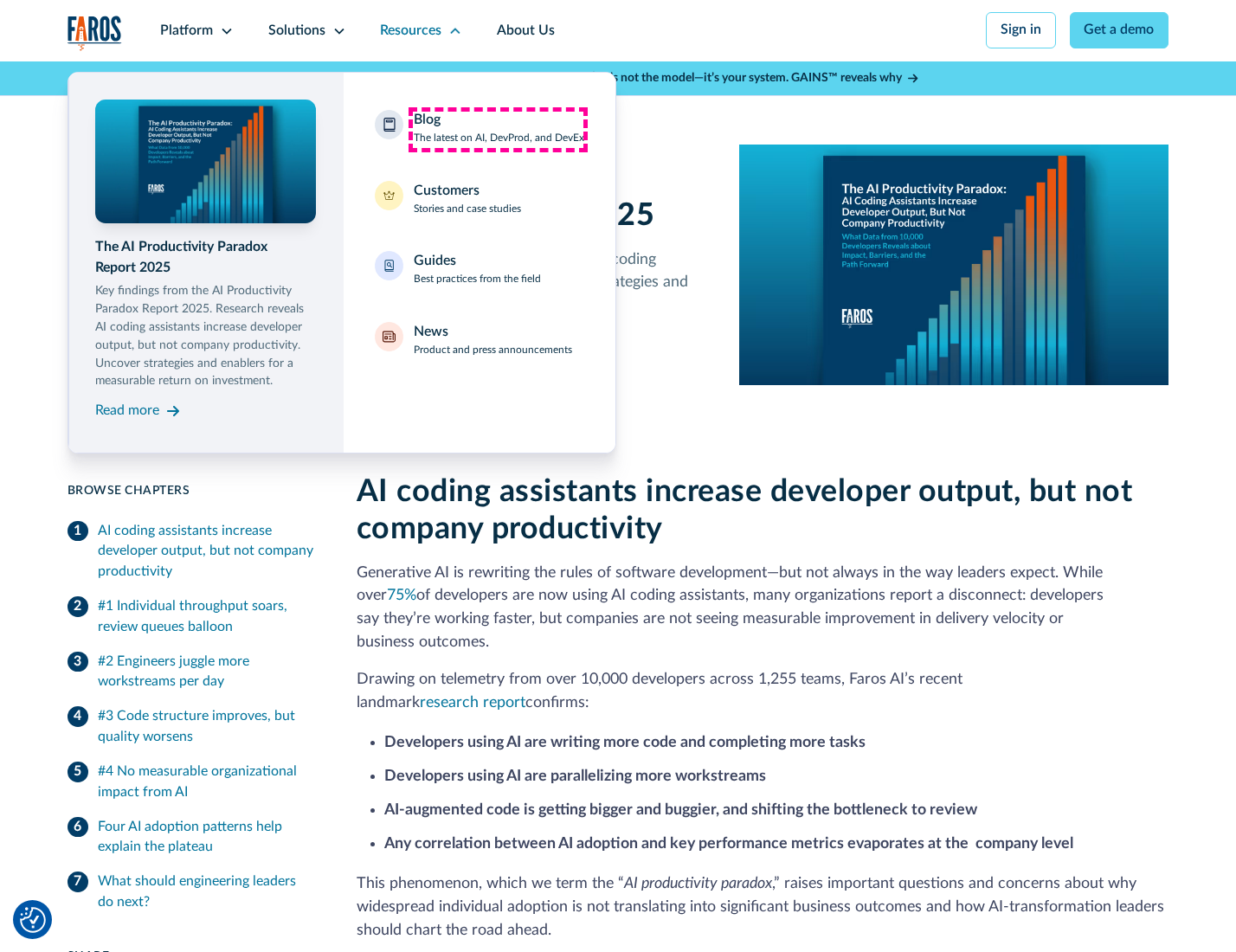
click at [498, 129] on div "Blog The latest on AI, DevProd, and DevEx" at bounding box center [499, 128] width 171 height 36
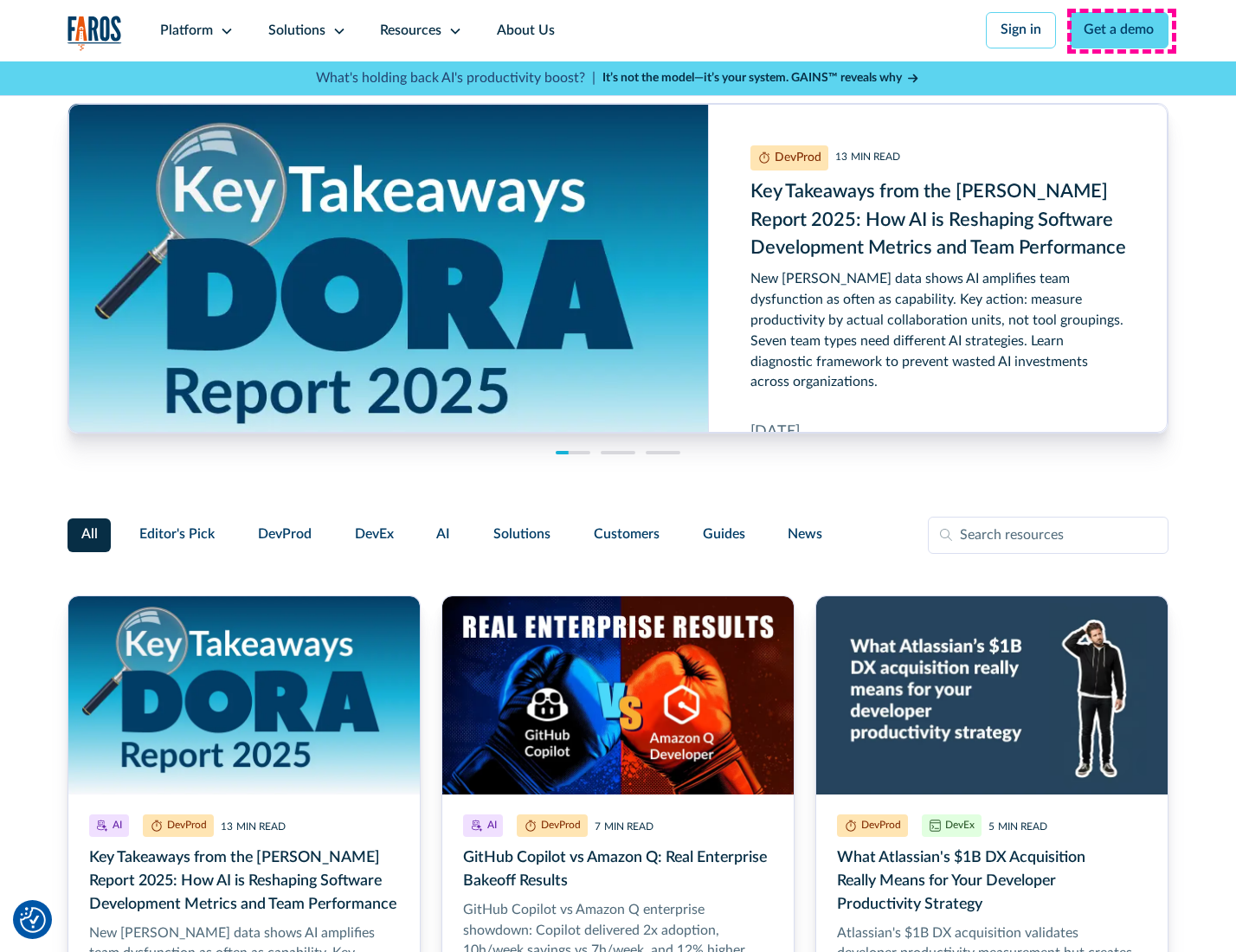
click at [1121, 30] on link "Get a demo" at bounding box center [1119, 30] width 100 height 36
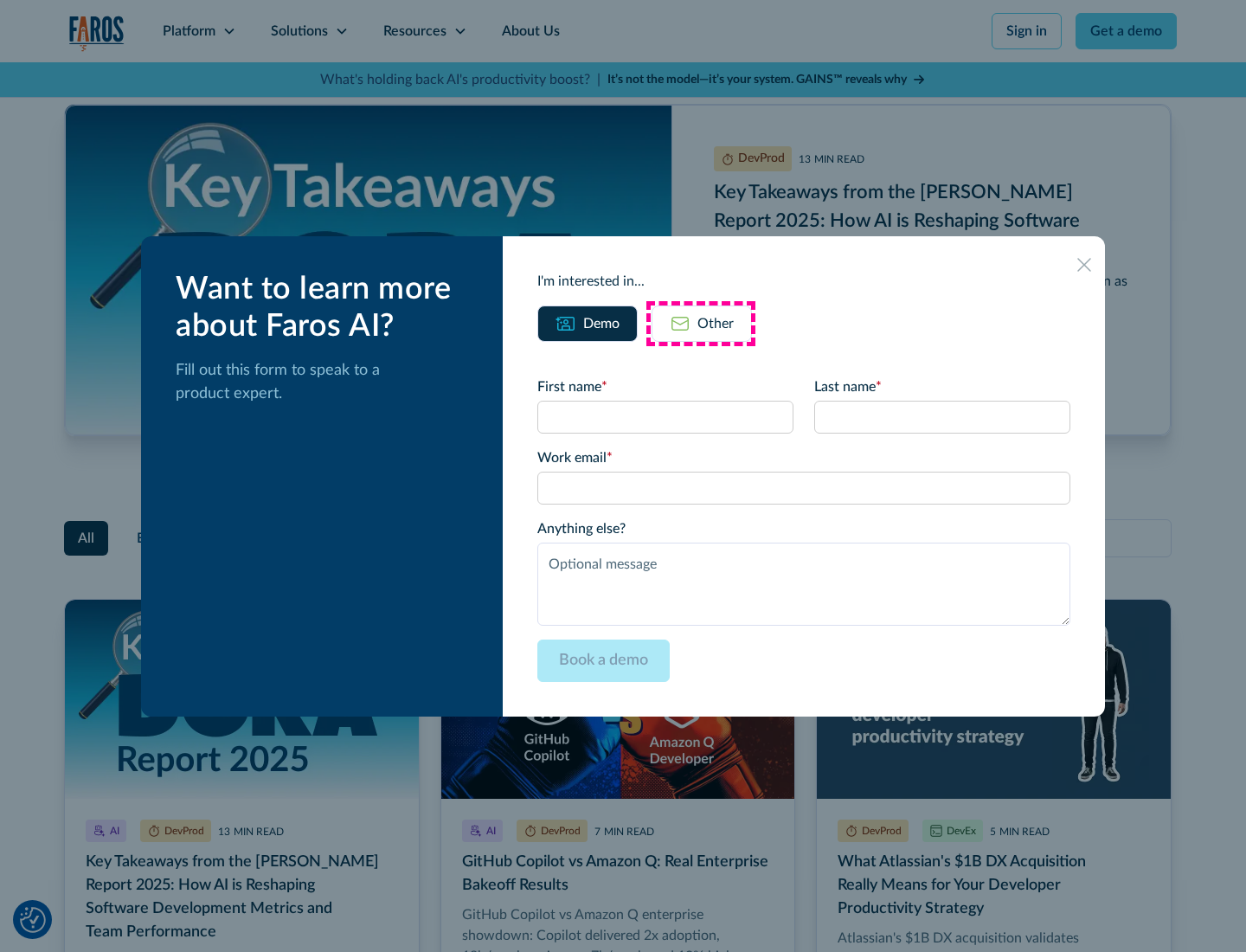
click at [701, 323] on div "Other" at bounding box center [716, 324] width 36 height 21
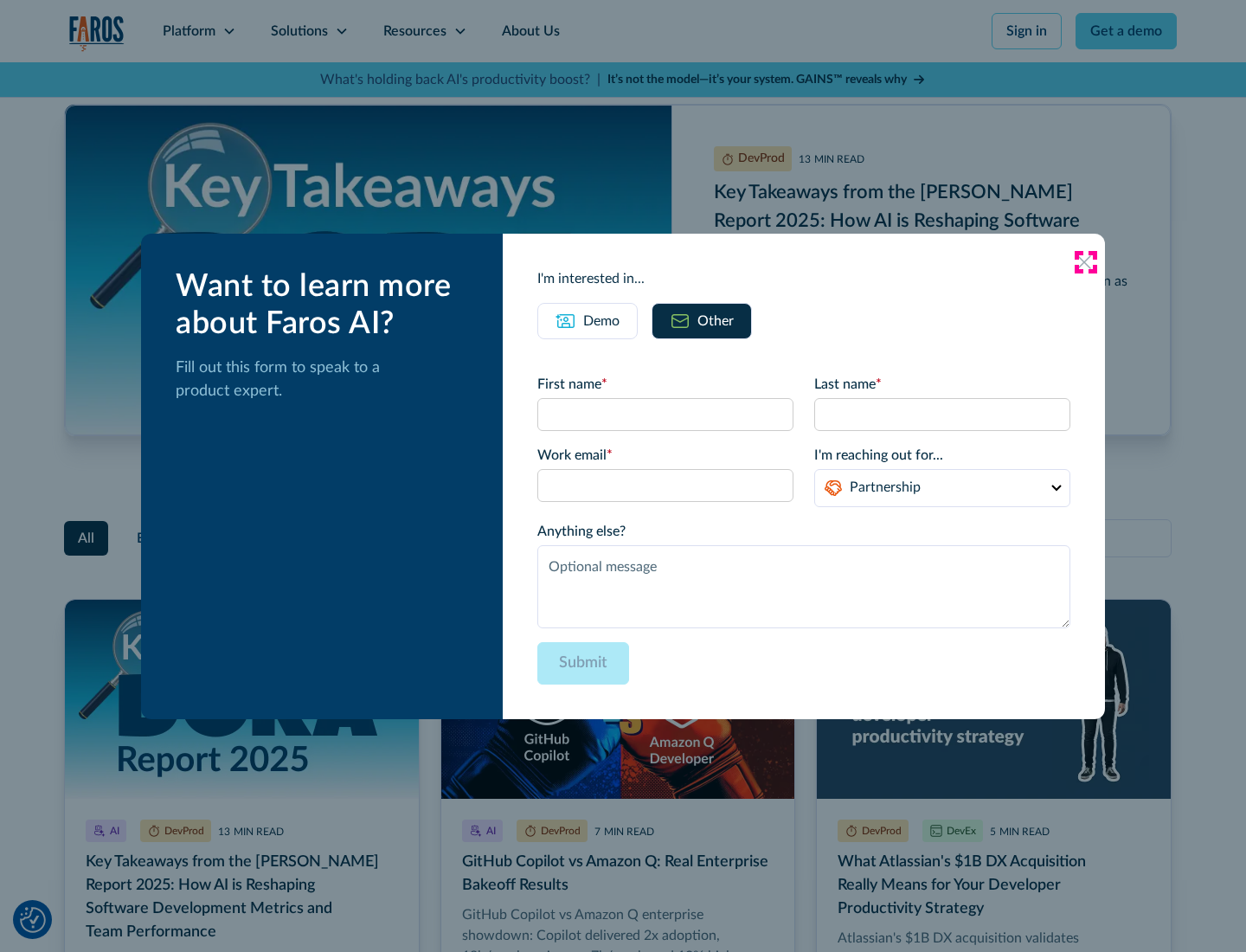
click at [1085, 261] on icon at bounding box center [1084, 262] width 14 height 14
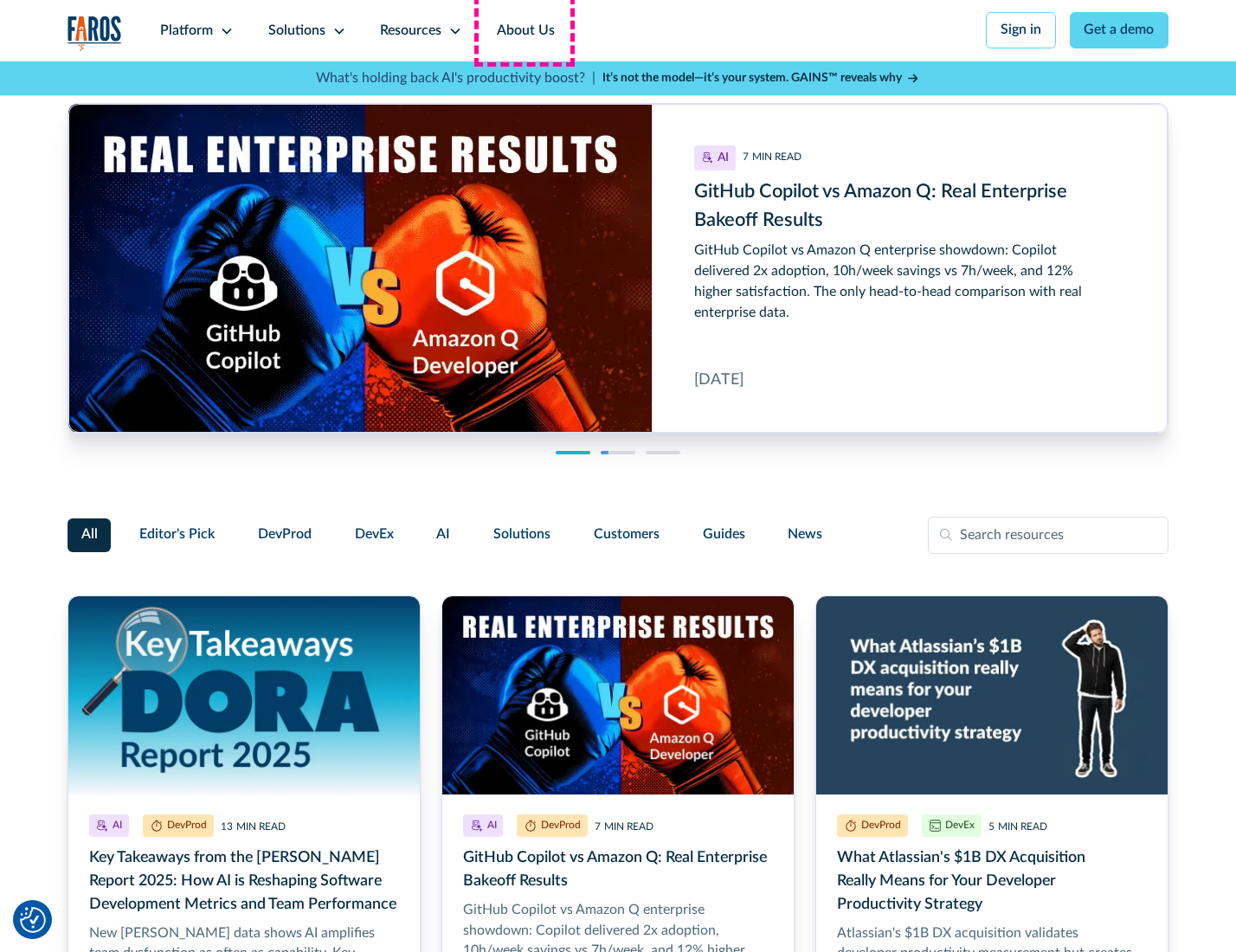
click at [524, 30] on link "About Us" at bounding box center [525, 30] width 93 height 61
